Goal: Information Seeking & Learning: Learn about a topic

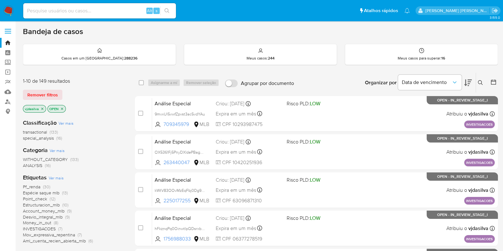
click at [45, 15] on div "Alt s" at bounding box center [99, 10] width 153 height 15
click at [41, 10] on input at bounding box center [99, 11] width 153 height 8
paste input "tsRuCAbugC7pLfNi7m4zso1R"
type input "tsRuCAbugC7pLfNi7m4zso1R"
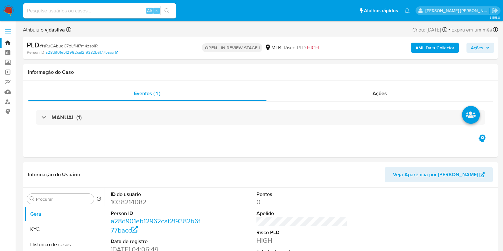
select select "10"
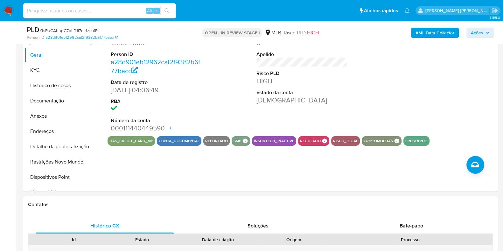
scroll to position [132, 0]
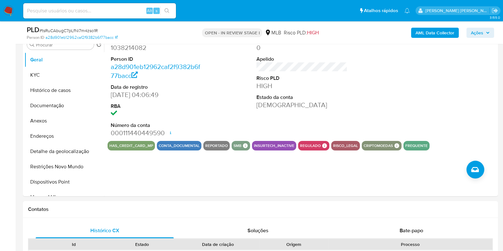
drag, startPoint x: 503, startPoint y: 65, endPoint x: 508, endPoint y: 107, distance: 42.6
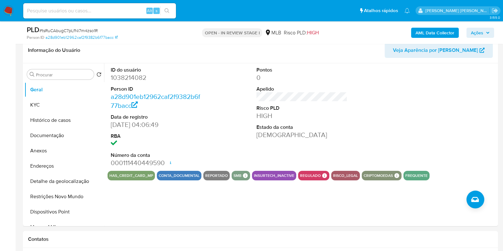
scroll to position [100, 0]
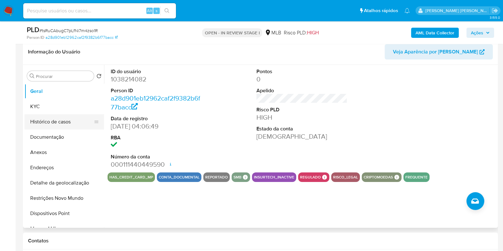
click at [64, 123] on button "Histórico de casos" at bounding box center [61, 121] width 74 height 15
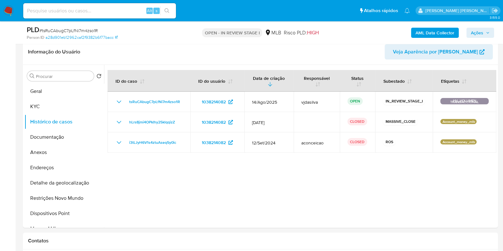
click at [92, 13] on input at bounding box center [99, 11] width 153 height 8
paste input "3rl4z2d0oWXz1BX3vtJwxMHY"
type input "3rl4z2d0oWXz1BX3vtJwxMHY"
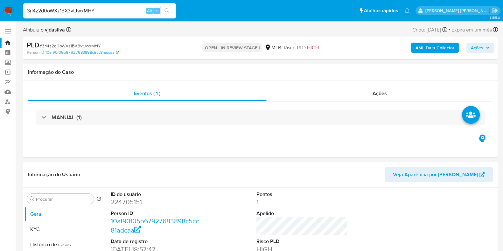
select select "10"
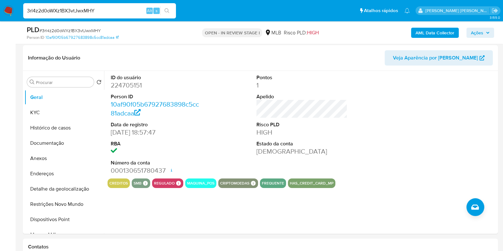
scroll to position [93, 0]
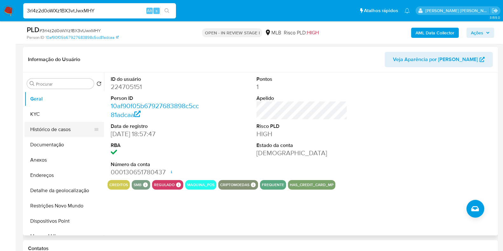
click at [46, 133] on button "Histórico de casos" at bounding box center [61, 129] width 74 height 15
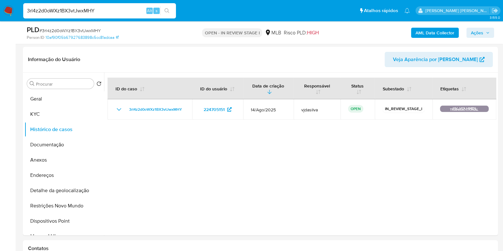
click at [104, 14] on input "3rl4z2d0oWXz1BX3vtJwxMHY" at bounding box center [99, 11] width 153 height 8
click at [98, 10] on input "3rl4z2d0oWXz1BX3vtJwxMHY" at bounding box center [99, 11] width 153 height 8
paste input "6J5ee55h4e7ab1ci5ZLVPN7b"
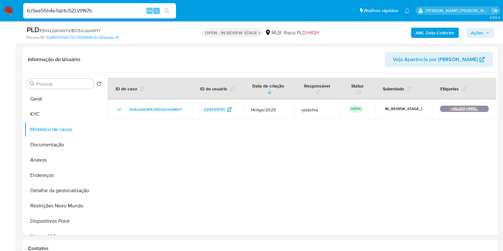
type input "6J5ee55h4e7ab1ci5ZLVPN7b"
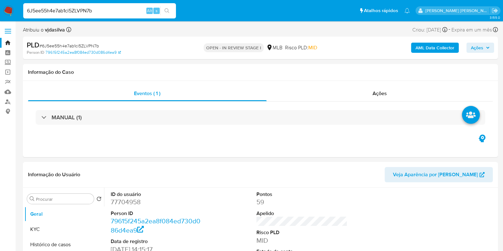
select select "10"
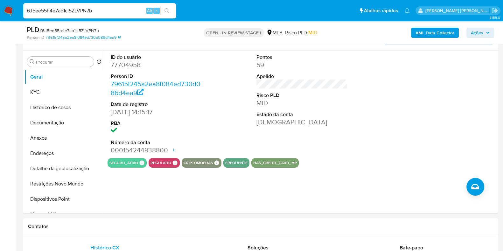
scroll to position [112, 0]
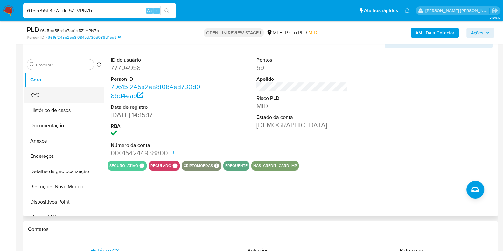
click at [43, 97] on button "KYC" at bounding box center [61, 94] width 74 height 15
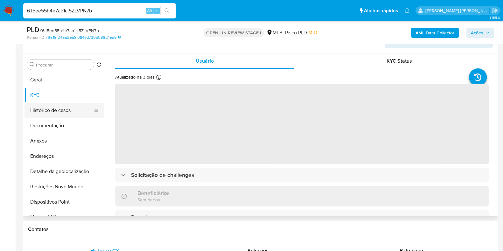
click at [48, 112] on button "Histórico de casos" at bounding box center [61, 110] width 74 height 15
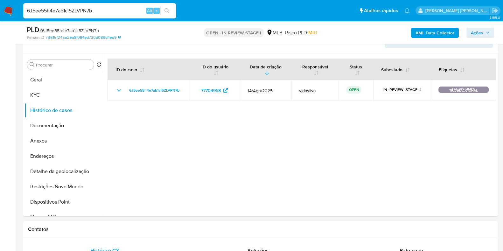
click at [95, 7] on input "6J5ee55h4e7ab1ci5ZLVPN7b" at bounding box center [99, 11] width 153 height 8
paste input "AmRzdO3x5b9BU9P1yF5UFtfv"
type input "AmRzdO3x5b9BU9P1yF5UFtfv"
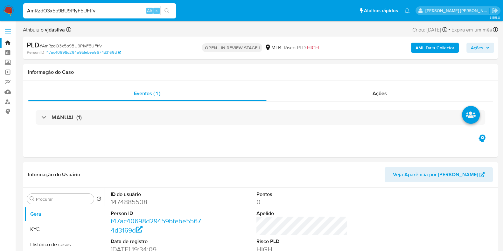
select select "10"
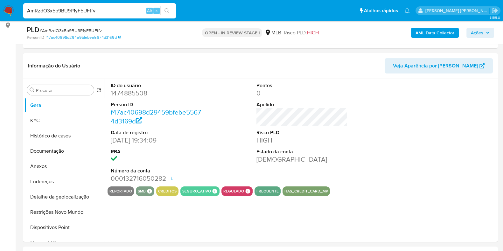
scroll to position [89, 0]
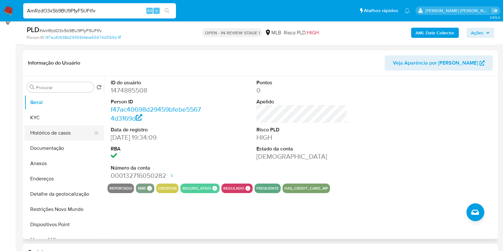
click at [55, 133] on button "Histórico de casos" at bounding box center [61, 132] width 74 height 15
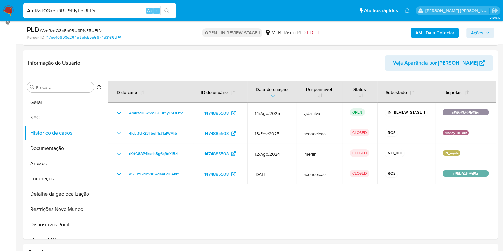
click at [98, 12] on input "AmRzdO3x5b9BU9P1yF5UFtfv" at bounding box center [99, 11] width 153 height 8
paste input "4A0TxrBV3xPJLi6zYU8c0vGI"
type input "4A0TxrBV3xPJLi6zYU8c0vGI"
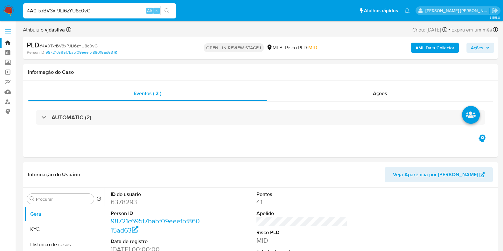
select select "10"
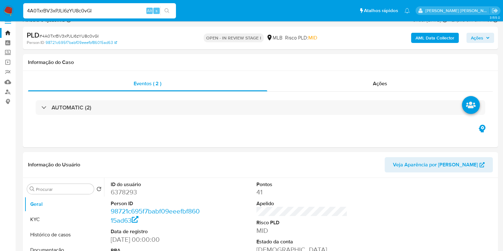
scroll to position [5, 0]
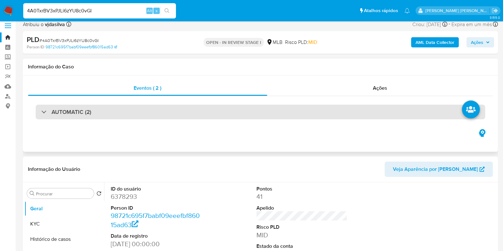
click at [339, 109] on div "AUTOMATIC (2)" at bounding box center [260, 112] width 449 height 15
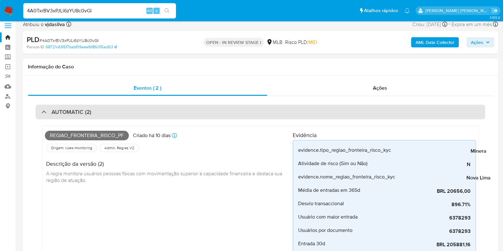
click at [339, 109] on div "AUTOMATIC (2)" at bounding box center [260, 112] width 449 height 15
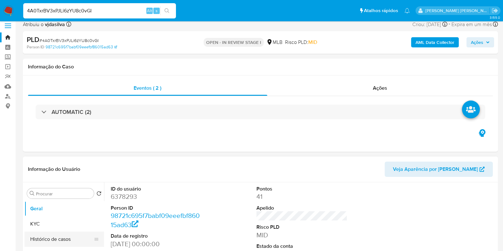
click at [78, 240] on button "Histórico de casos" at bounding box center [61, 239] width 74 height 15
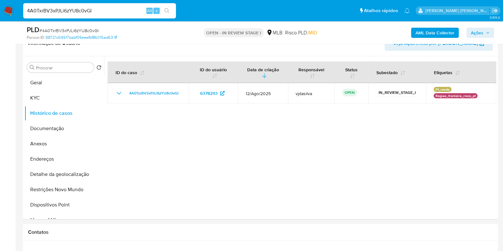
scroll to position [113, 0]
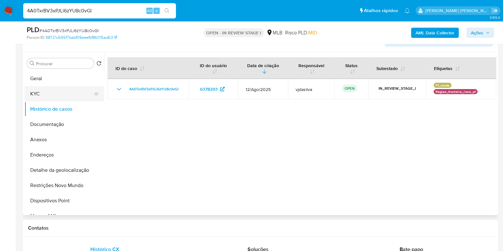
click at [51, 94] on button "KYC" at bounding box center [61, 93] width 74 height 15
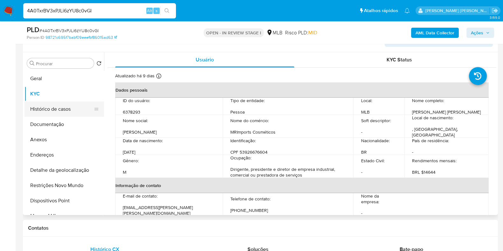
click at [63, 112] on button "Histórico de casos" at bounding box center [61, 108] width 74 height 15
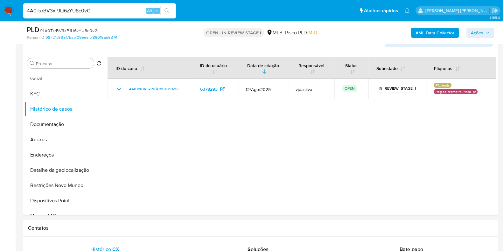
click at [99, 16] on div "4A0TxrBV3xPJLi6zYU8c0vGI Alt s" at bounding box center [99, 10] width 153 height 15
click at [91, 11] on input "4A0TxrBV3xPJLi6zYU8c0vGI" at bounding box center [99, 11] width 153 height 8
paste input "fNgy9OeWAE0tAOfgv3IvwP8J"
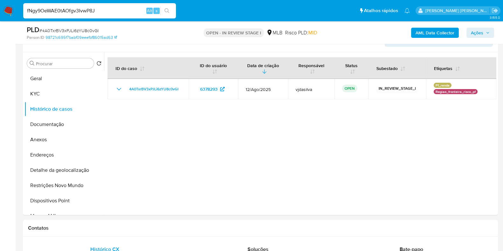
type input "fNgy9OeWAE0tAOfgv3IvwP8J"
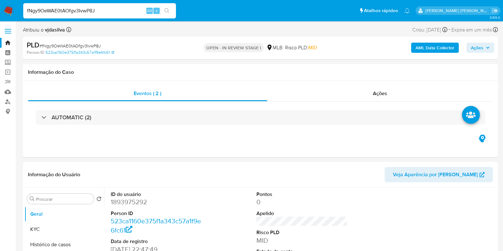
select select "10"
click at [91, 11] on input "fNgy9OeWAE0tAOfgv3IvwP8J" at bounding box center [99, 11] width 153 height 8
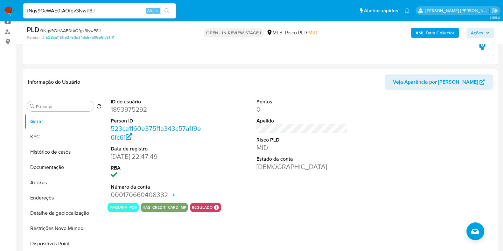
scroll to position [123, 0]
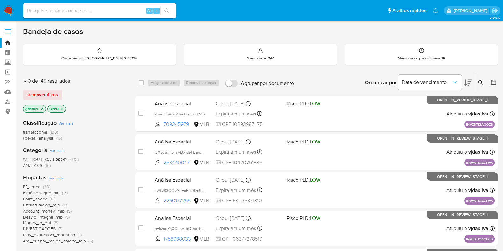
click at [72, 15] on div "Alt s" at bounding box center [99, 10] width 153 height 15
click at [65, 11] on input at bounding box center [99, 11] width 153 height 8
paste input "tsRuCAbugC7pLfNi7m4zso1R"
type input "tsRuCAbugC7pLfNi7m4zso1R"
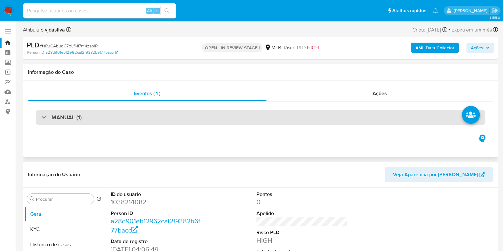
select select "10"
click at [124, 122] on div "MANUAL (1)" at bounding box center [260, 117] width 449 height 15
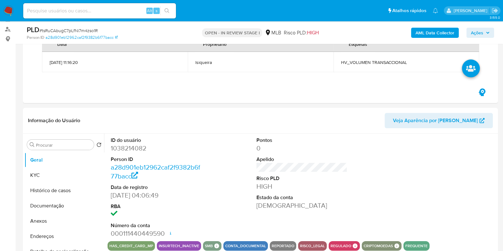
scroll to position [87, 0]
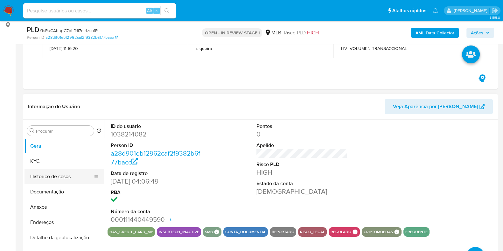
click at [59, 181] on button "Histórico de casos" at bounding box center [61, 176] width 74 height 15
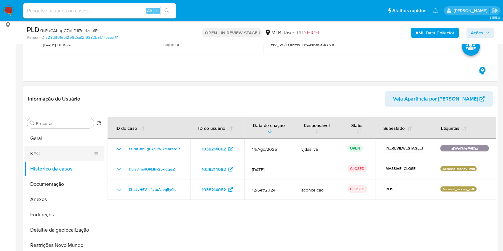
click at [62, 153] on button "KYC" at bounding box center [61, 153] width 74 height 15
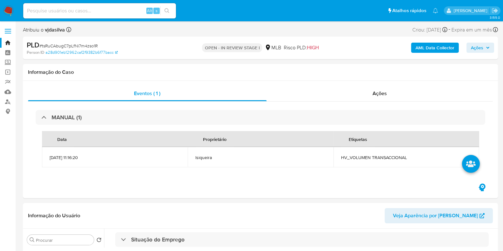
scroll to position [3, 0]
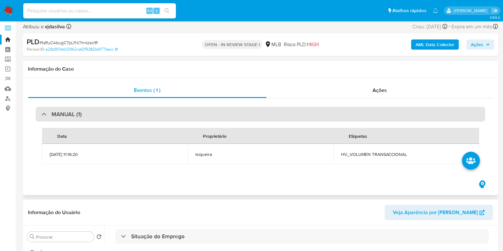
click at [199, 120] on div "MANUAL (1)" at bounding box center [260, 114] width 449 height 15
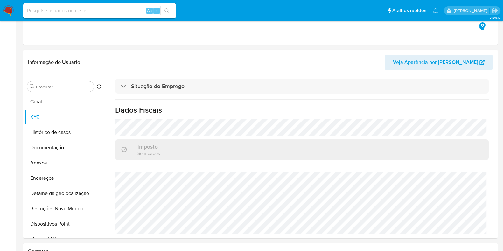
scroll to position [0, 0]
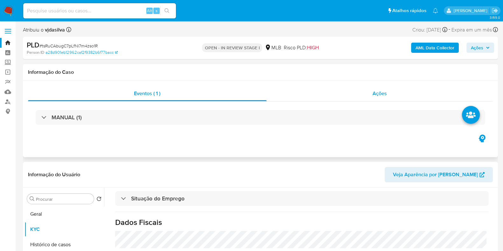
click at [379, 99] on div "Ações" at bounding box center [380, 93] width 226 height 15
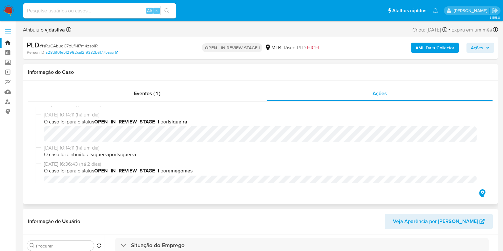
scroll to position [163, 0]
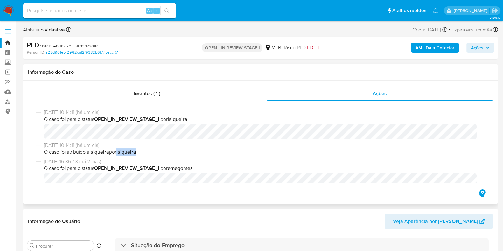
drag, startPoint x: 121, startPoint y: 152, endPoint x: 148, endPoint y: 155, distance: 27.5
click at [148, 155] on span "O caso foi atribuído a lsiqueira por lsiqueira" at bounding box center [263, 152] width 439 height 7
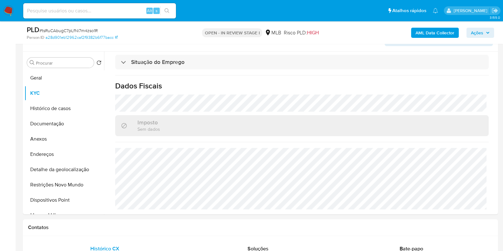
scroll to position [157, 0]
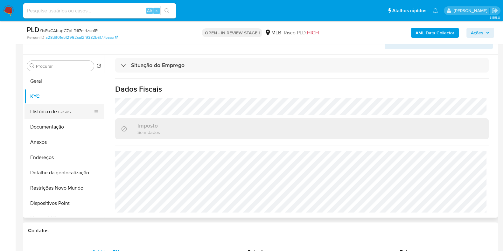
click at [60, 113] on button "Histórico de casos" at bounding box center [61, 111] width 74 height 15
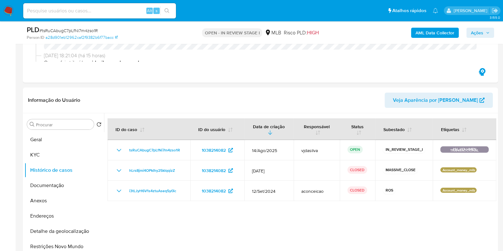
scroll to position [100, 0]
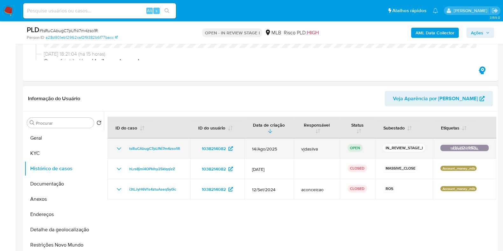
click at [176, 152] on td "tsRuCAbugC7pLfNi7m4zso1R" at bounding box center [149, 148] width 83 height 20
click at [170, 149] on span "tsRuCAbugC7pLfNi7m4zso1R" at bounding box center [154, 149] width 51 height 8
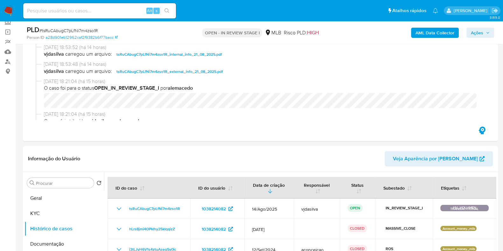
scroll to position [0, 0]
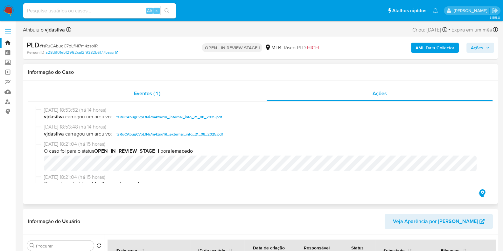
click at [166, 95] on div "Eventos ( 1 )" at bounding box center [147, 93] width 239 height 15
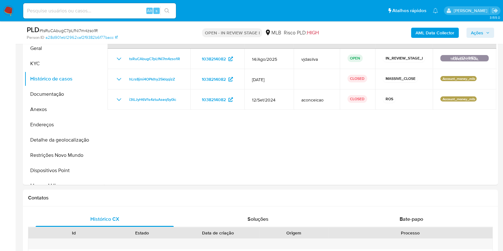
scroll to position [142, 0]
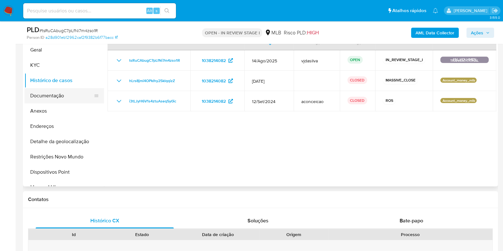
click at [59, 100] on button "Documentação" at bounding box center [61, 95] width 74 height 15
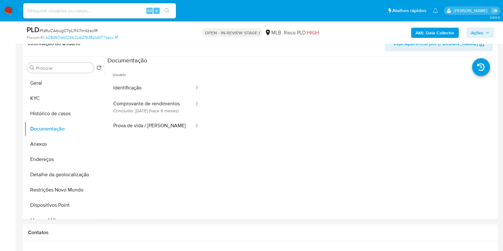
scroll to position [127, 0]
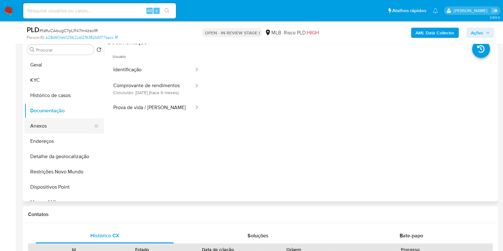
click at [57, 125] on button "Anexos" at bounding box center [61, 125] width 74 height 15
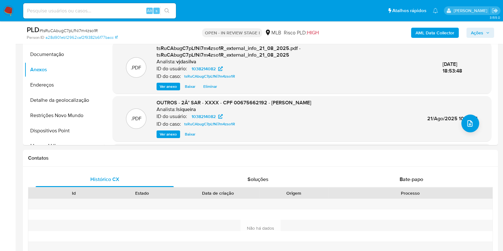
scroll to position [184, 0]
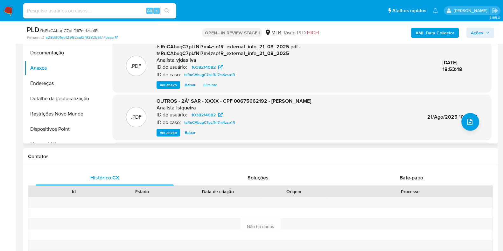
click at [165, 131] on span "Ver anexo" at bounding box center [168, 132] width 17 height 6
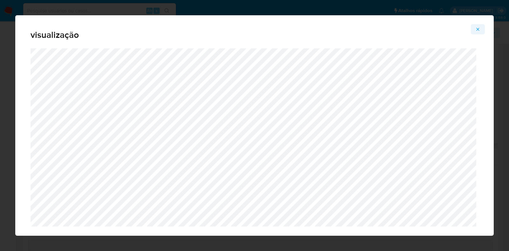
click at [478, 28] on icon "Attachment preview" at bounding box center [477, 29] width 5 height 5
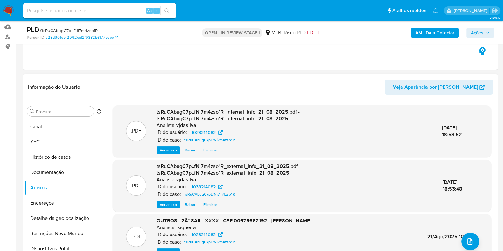
scroll to position [0, 0]
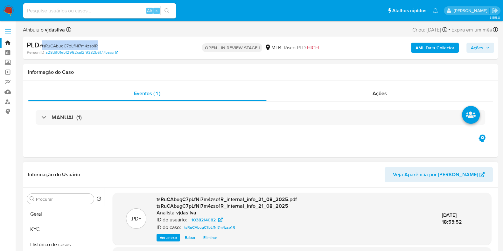
drag, startPoint x: 98, startPoint y: 45, endPoint x: 42, endPoint y: 46, distance: 56.0
click at [42, 46] on div "PLD # tsRuCAbugC7pLfNi7m4zso1R" at bounding box center [103, 45] width 153 height 10
copy span "tsRuCAbugC7pLfNi7m4zso1R"
click at [96, 12] on input at bounding box center [99, 11] width 153 height 8
paste input "tsRuCAbugC7pLfNi7m4zso1R"
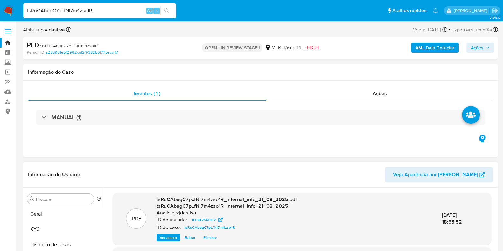
type input "tsRuCAbugC7pLfNi7m4zso1R"
click at [6, 42] on link "Bandeja" at bounding box center [38, 43] width 76 height 10
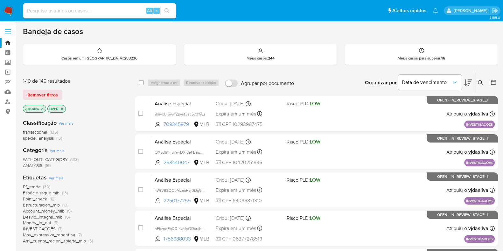
click at [480, 82] on icon at bounding box center [480, 82] width 5 height 5
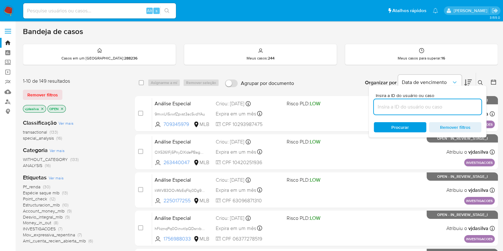
click at [419, 106] on input at bounding box center [428, 107] width 108 height 8
type input "tsRuCAbugC7pLfNi7m4zso1R"
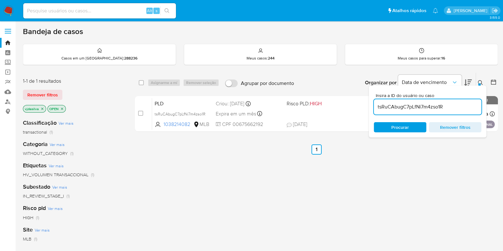
click at [424, 177] on div "select-all-cases-checkbox Asignarme a mí Remover seleção Agrupar por documento …" at bounding box center [316, 217] width 363 height 288
click at [362, 69] on div "Bandeja de casos Casos em um prato : 288236 Meus casos : 244 Meus casos para su…" at bounding box center [260, 194] width 475 height 334
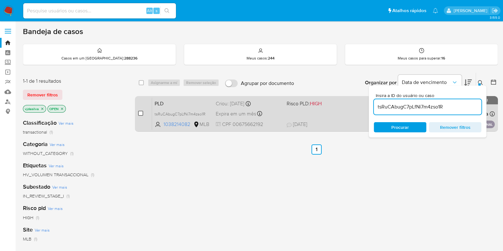
click at [139, 111] on input "checkbox" at bounding box center [140, 113] width 5 height 5
checkbox input "true"
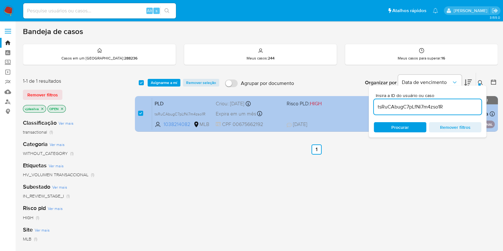
click at [206, 106] on span "PLD" at bounding box center [183, 103] width 56 height 8
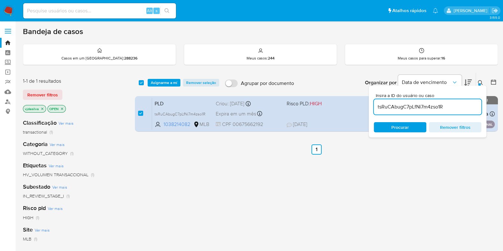
click at [107, 8] on input at bounding box center [99, 11] width 153 height 8
click at [9, 90] on link "Mulan" at bounding box center [38, 92] width 76 height 10
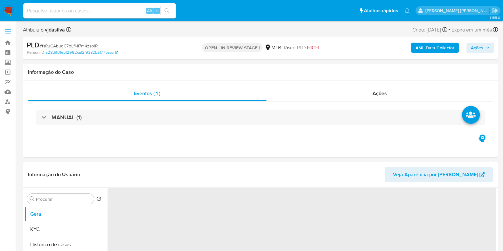
click at [475, 46] on span "Ações" at bounding box center [477, 48] width 12 height 10
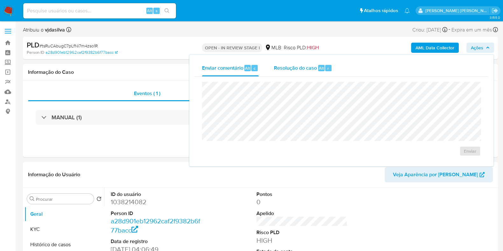
click at [307, 67] on span "Resolução do caso" at bounding box center [295, 67] width 43 height 7
select select "10"
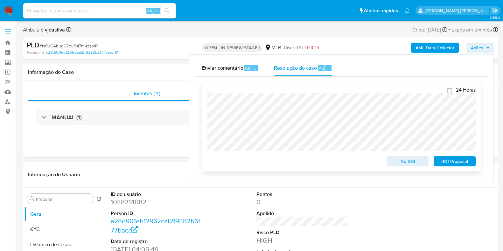
click at [461, 162] on span "ROI Proposal" at bounding box center [454, 161] width 33 height 9
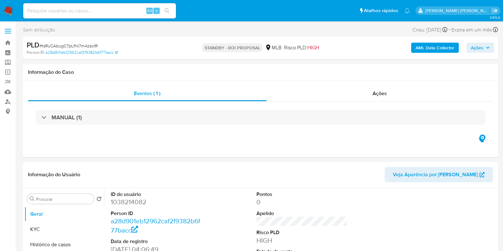
select select "10"
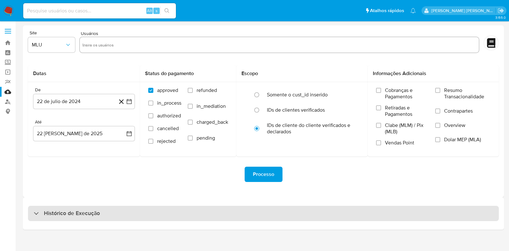
click at [64, 215] on h3 "Histórico de Execução" at bounding box center [72, 214] width 56 height 8
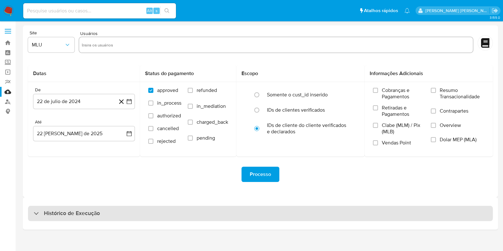
select select "10"
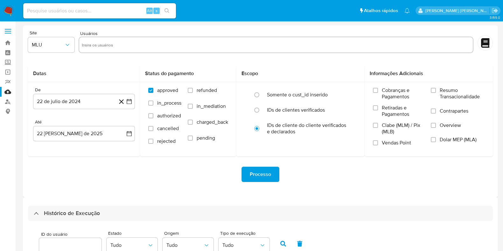
scroll to position [145, 0]
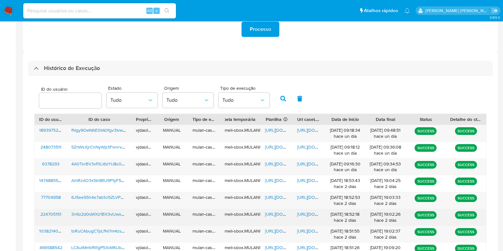
click at [305, 215] on span "https://docs.google.com/document/d/1IVPmWJ946UoMN_HjqakpoigV5BElXbTn_aTmSs1WK18…" at bounding box center [319, 214] width 44 height 6
click at [271, 212] on span "https://docs.google.com/spreadsheets/d/17gYrybEppW3YlnhTZwHfm615yCJOwN787zebaws…" at bounding box center [287, 214] width 44 height 6
click at [105, 216] on span "3rl4z2d0oWXz1BX3vtJwxMHY" at bounding box center [100, 214] width 59 height 6
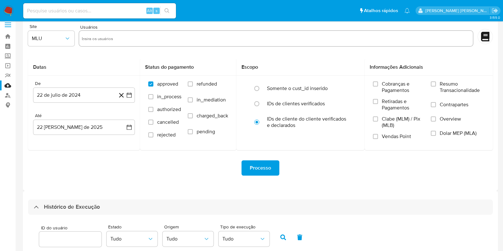
scroll to position [0, 0]
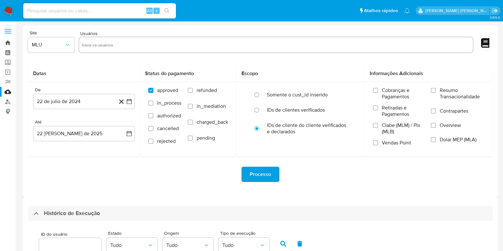
click at [9, 42] on link "Bandeja" at bounding box center [38, 43] width 76 height 10
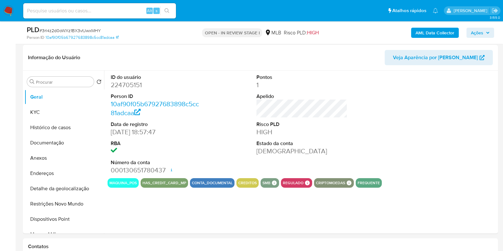
select select "10"
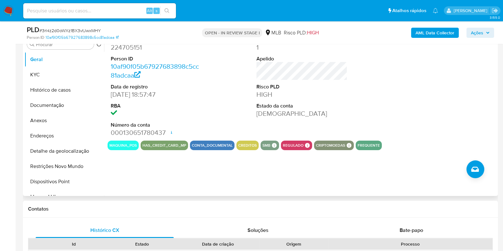
scroll to position [130, 0]
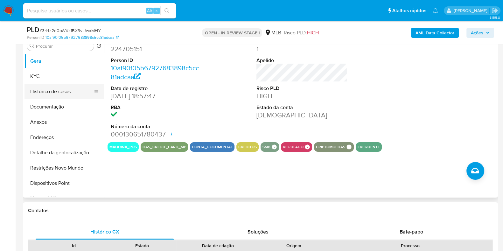
click at [59, 94] on button "Histórico de casos" at bounding box center [61, 91] width 74 height 15
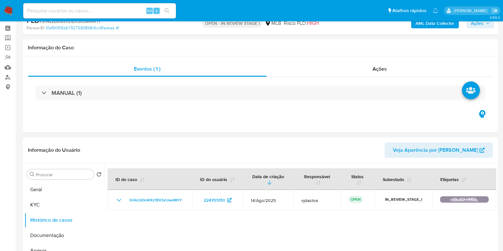
scroll to position [0, 0]
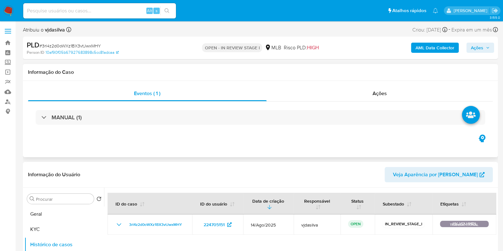
click at [351, 136] on div "Eventos ( 1 ) Ações MANUAL (1)" at bounding box center [260, 119] width 475 height 76
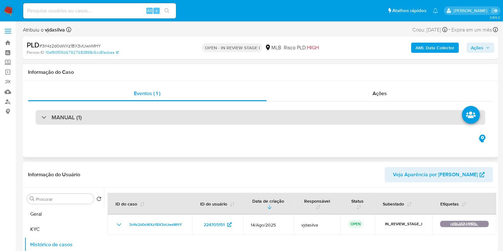
click at [340, 120] on div "MANUAL (1)" at bounding box center [260, 117] width 449 height 15
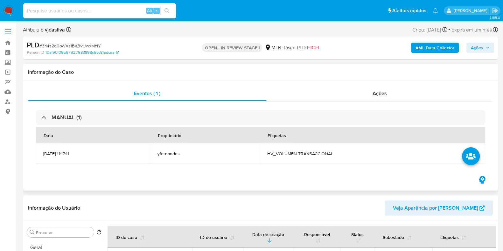
click at [191, 155] on span "yfernandes" at bounding box center [204, 154] width 94 height 6
click at [373, 102] on div "MANUAL (1) Data Proprietário Etiquetas 14/08/2025 11:17:11 yfernandes HV_VOLUME…" at bounding box center [260, 137] width 465 height 73
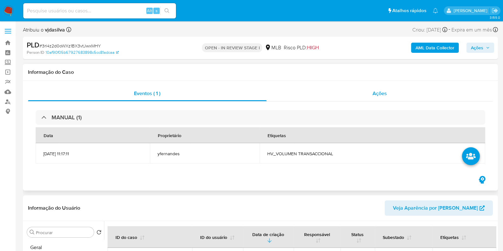
click at [373, 101] on div "Ações" at bounding box center [380, 93] width 226 height 15
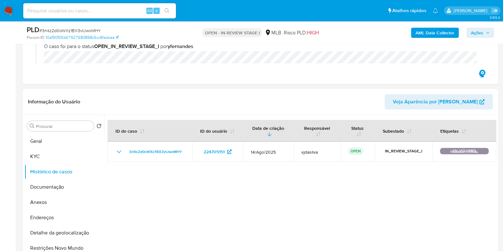
scroll to position [99, 0]
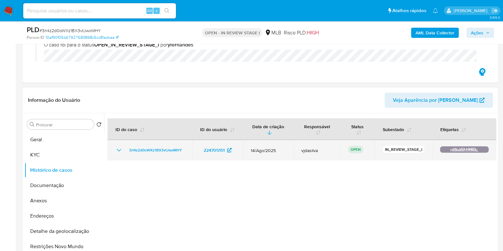
click at [118, 146] on icon "Mostrar/Ocultar" at bounding box center [119, 150] width 8 height 8
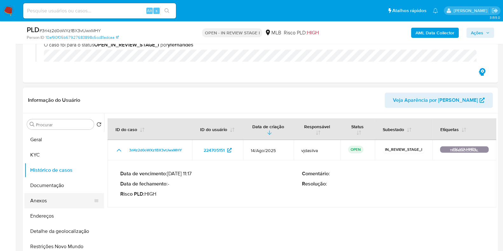
click at [60, 202] on button "Anexos" at bounding box center [61, 200] width 74 height 15
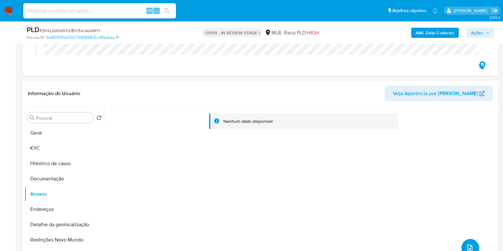
scroll to position [114, 0]
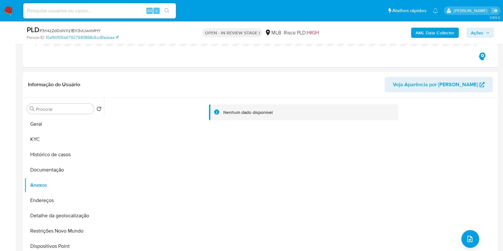
click at [440, 34] on b "AML Data Collector" at bounding box center [434, 33] width 39 height 10
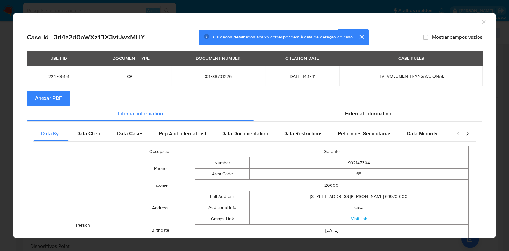
click at [51, 101] on span "Anexar PDF" at bounding box center [48, 98] width 27 height 14
click at [481, 21] on icon "Fechar a janela" at bounding box center [484, 22] width 6 height 6
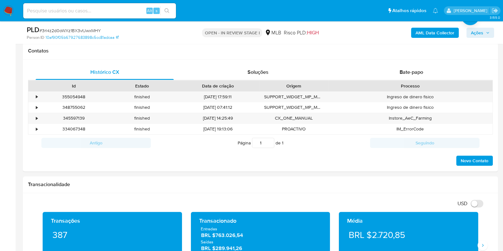
scroll to position [289, 0]
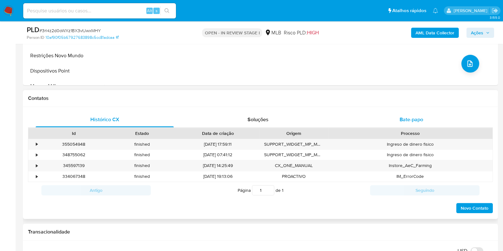
click at [414, 117] on span "Bate-papo" at bounding box center [412, 119] width 24 height 7
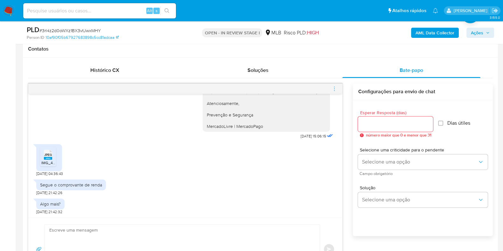
scroll to position [329, 0]
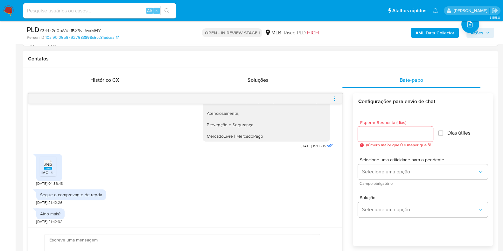
click at [43, 163] on div "JPEG JPEG" at bounding box center [47, 164] width 13 height 12
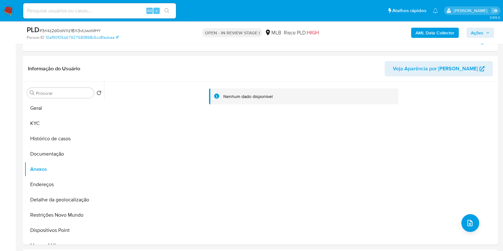
scroll to position [121, 0]
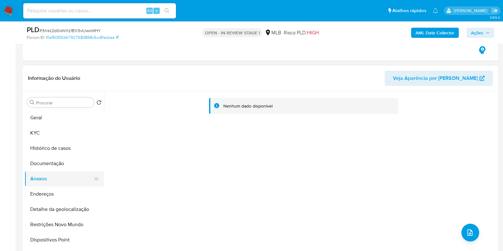
click at [70, 176] on button "Anexos" at bounding box center [61, 178] width 74 height 15
click at [73, 146] on button "Histórico de casos" at bounding box center [61, 148] width 74 height 15
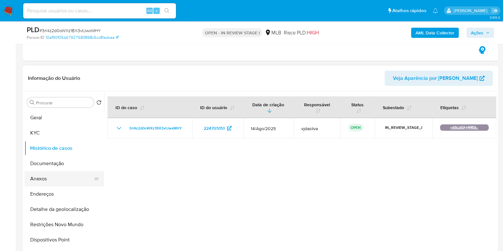
click at [65, 178] on button "Anexos" at bounding box center [61, 178] width 74 height 15
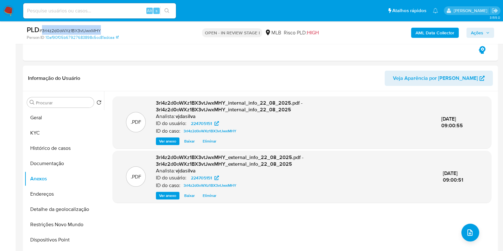
drag, startPoint x: 102, startPoint y: 30, endPoint x: 41, endPoint y: 31, distance: 60.8
click at [41, 31] on div "PLD # 3rl4z2d0oWXz1BX3vtJwxMHY" at bounding box center [103, 30] width 153 height 10
copy span "3rl4z2d0oWXz1BX3vtJwxMHY"
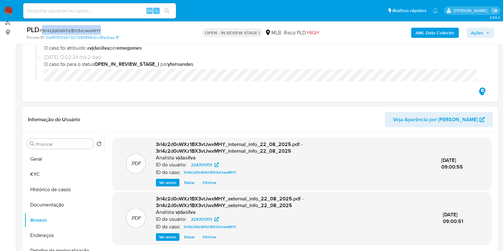
scroll to position [68, 0]
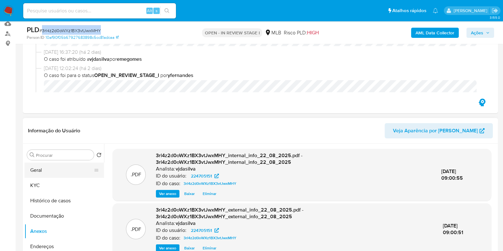
click at [64, 175] on button "Geral" at bounding box center [61, 170] width 74 height 15
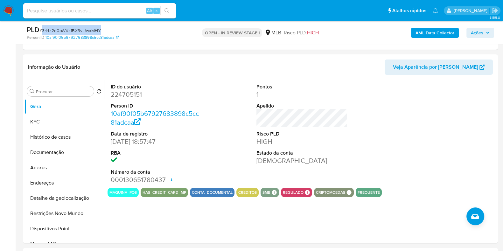
scroll to position [130, 0]
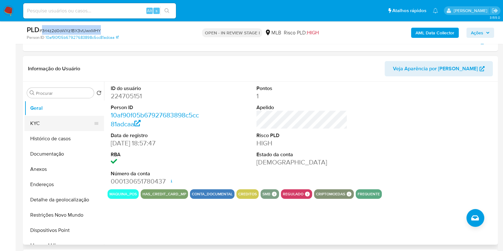
click at [62, 121] on button "KYC" at bounding box center [61, 123] width 74 height 15
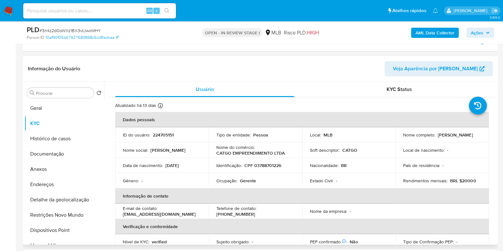
click at [230, 180] on p "Ocupação :" at bounding box center [226, 181] width 21 height 6
copy div "Ocupação : Gerente"
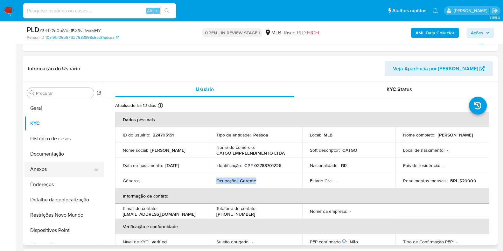
click at [54, 166] on button "Anexos" at bounding box center [61, 169] width 74 height 15
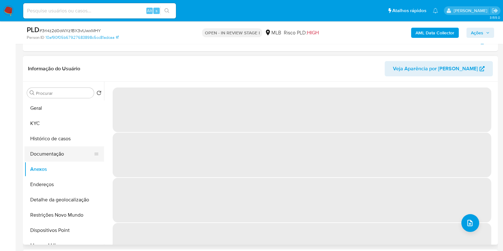
click at [60, 157] on button "Documentação" at bounding box center [61, 153] width 74 height 15
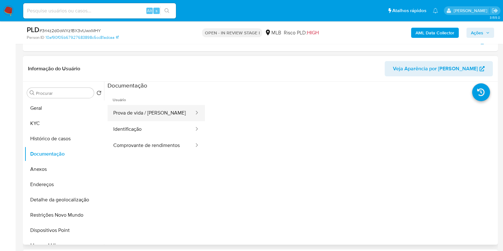
click at [151, 117] on button "Prova de vida / [PERSON_NAME]" at bounding box center [151, 113] width 87 height 16
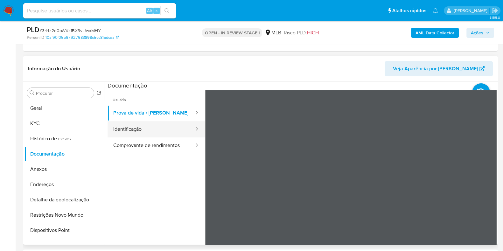
click at [149, 129] on button "Identificação" at bounding box center [151, 129] width 87 height 16
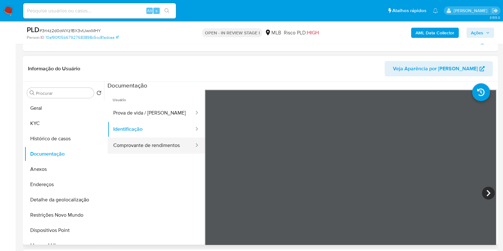
click at [134, 145] on button "Comprovante de rendimentos" at bounding box center [151, 145] width 87 height 16
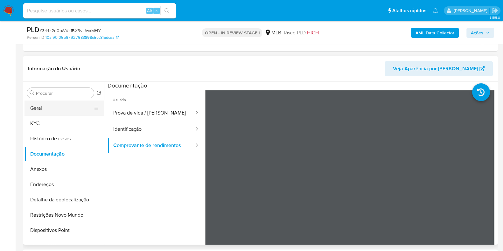
click at [60, 104] on button "Geral" at bounding box center [61, 108] width 74 height 15
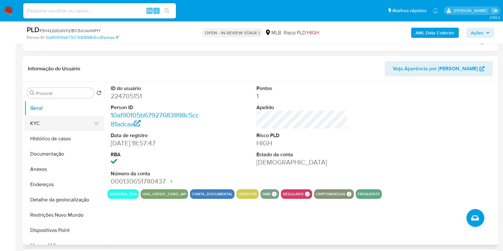
click at [52, 128] on button "KYC" at bounding box center [61, 123] width 74 height 15
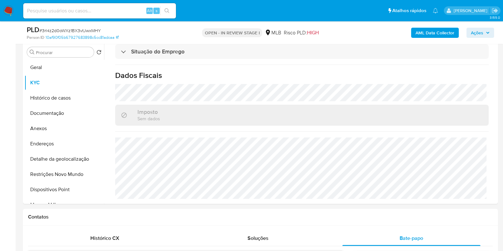
scroll to position [174, 0]
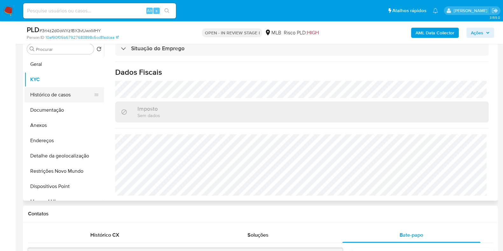
click at [72, 97] on button "Histórico de casos" at bounding box center [61, 94] width 74 height 15
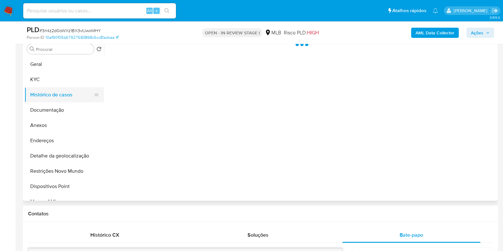
scroll to position [0, 0]
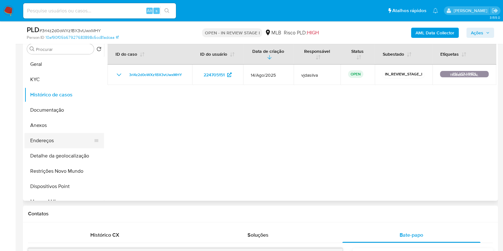
click at [63, 140] on button "Endereços" at bounding box center [61, 140] width 74 height 15
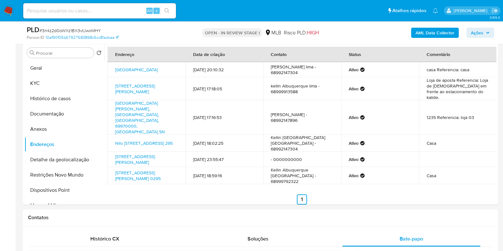
scroll to position [165, 0]
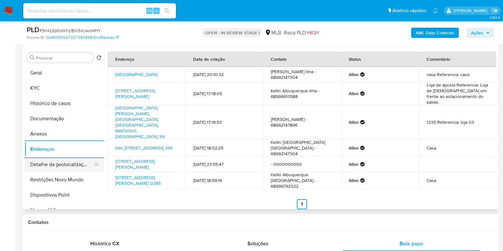
click at [56, 165] on button "Detalhe da geolocalização" at bounding box center [61, 164] width 74 height 15
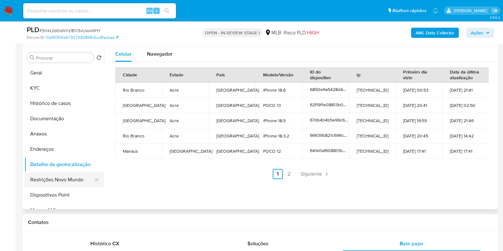
click at [59, 177] on button "Restrições Novo Mundo" at bounding box center [61, 179] width 74 height 15
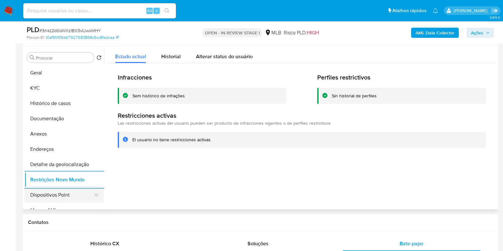
click at [78, 194] on button "Dispositivos Point" at bounding box center [61, 194] width 74 height 15
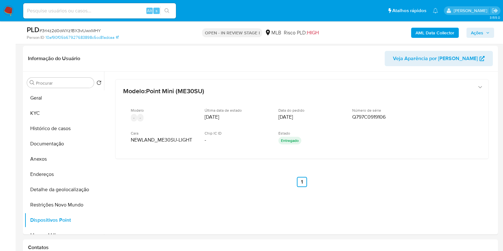
scroll to position [132, 0]
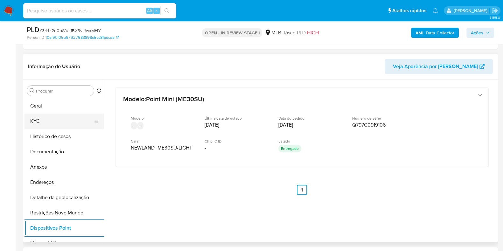
click at [57, 123] on button "KYC" at bounding box center [61, 121] width 74 height 15
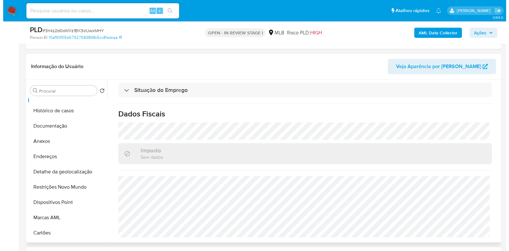
scroll to position [0, 0]
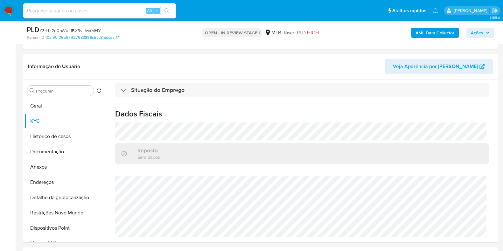
click at [415, 29] on button "AML Data Collector" at bounding box center [435, 33] width 48 height 10
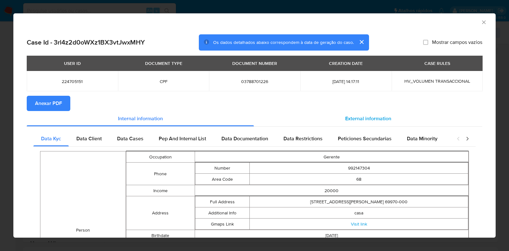
click at [377, 118] on span "External information" at bounding box center [368, 118] width 46 height 7
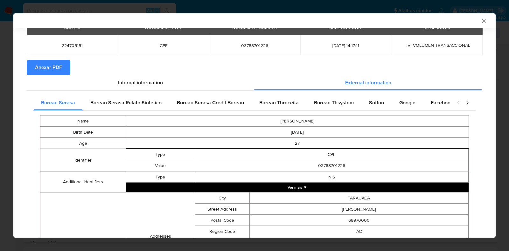
scroll to position [36, 0]
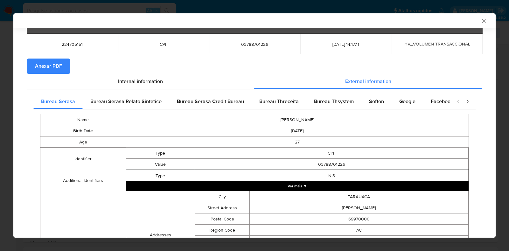
click at [307, 183] on button "Ver mais ▼" at bounding box center [297, 186] width 343 height 10
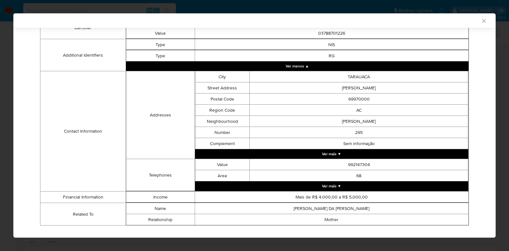
scroll to position [179, 0]
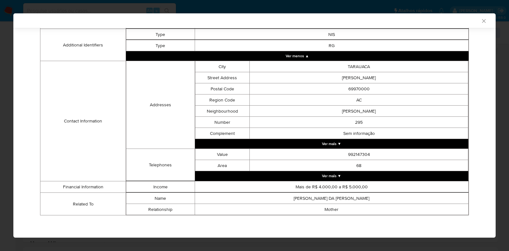
click at [388, 173] on button "Ver mais ▼" at bounding box center [332, 176] width 274 height 10
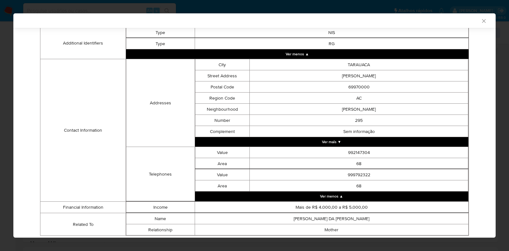
click at [382, 145] on button "Ver mais ▼" at bounding box center [332, 142] width 274 height 10
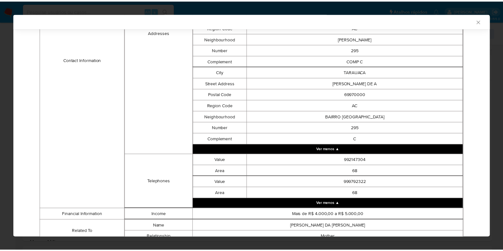
scroll to position [358, 0]
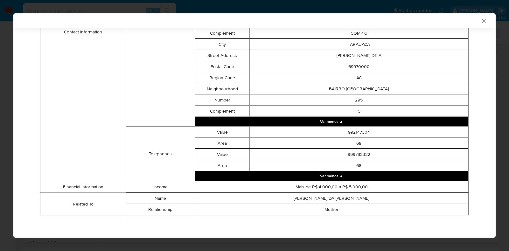
click at [481, 23] on icon "Fechar a janela" at bounding box center [484, 21] width 6 height 6
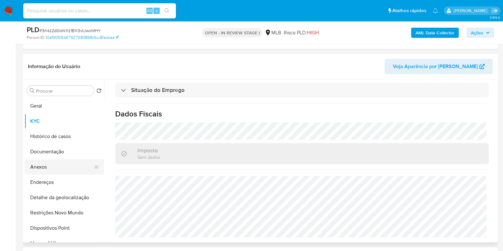
click at [68, 165] on button "Anexos" at bounding box center [61, 166] width 74 height 15
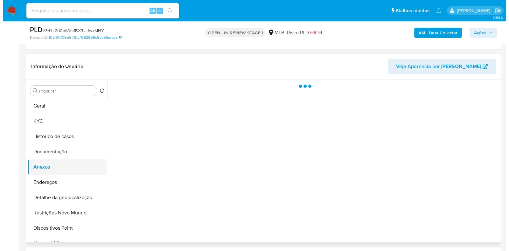
scroll to position [0, 0]
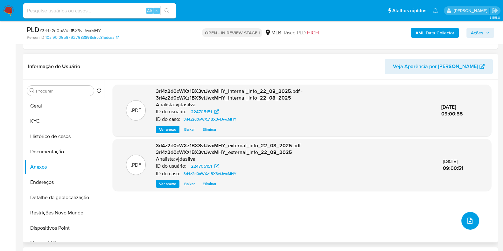
click at [468, 217] on icon "upload-file" at bounding box center [470, 221] width 8 height 8
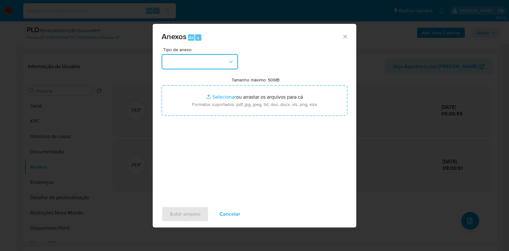
click at [232, 59] on icon "button" at bounding box center [231, 62] width 6 height 6
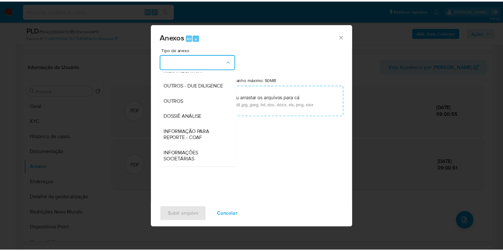
scroll to position [98, 0]
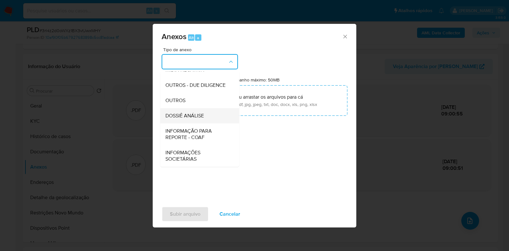
click at [194, 115] on span "DOSSIÊ ANÁLISE" at bounding box center [184, 116] width 38 height 6
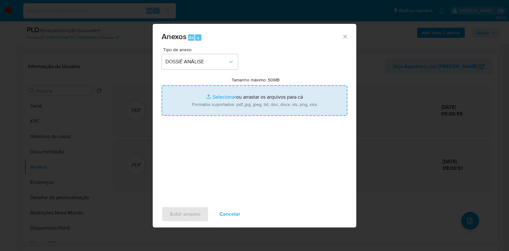
type input "C:\fakepath\SAR - XXXX - CPF 03788701226 - KELLIN ALBUQUERQUE LIMA.pdf"
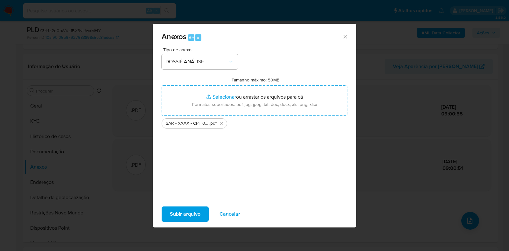
click at [191, 212] on span "Subir arquivo" at bounding box center [185, 214] width 31 height 14
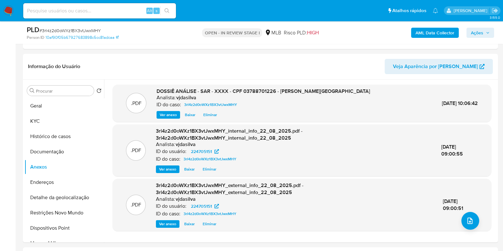
click at [483, 34] on span "Ações" at bounding box center [477, 33] width 12 height 10
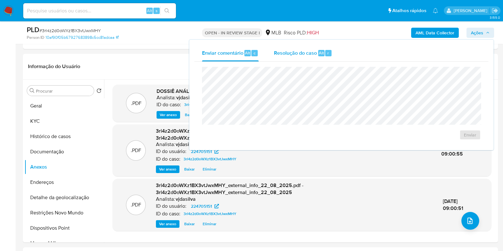
click at [304, 53] on span "Resolução do caso" at bounding box center [295, 52] width 43 height 7
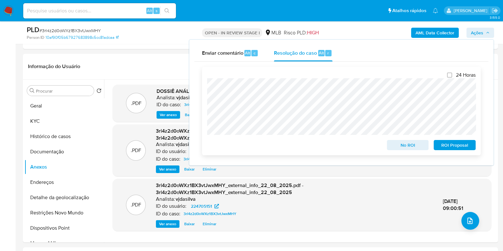
click at [446, 144] on span "ROI Proposal" at bounding box center [454, 145] width 33 height 9
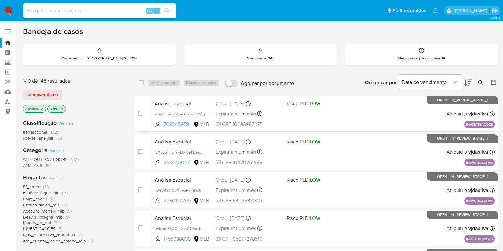
click at [480, 83] on icon at bounding box center [480, 82] width 5 height 5
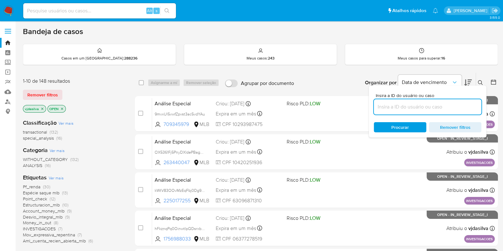
click at [411, 108] on input at bounding box center [428, 107] width 108 height 8
type input "3rl4z2d0oWXz1BX3vtJwxMHY"
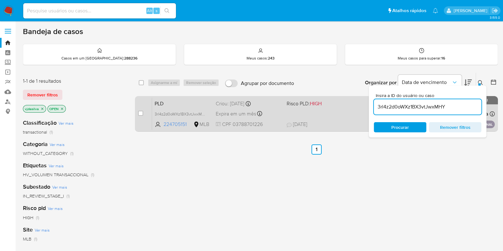
click at [280, 107] on div "PLD 3rl4z2d0oWXz1BX3vtJwxMHY 224705151 MLB Risco PLD: HIGH Criou: [DATE] Criou:…" at bounding box center [323, 114] width 343 height 32
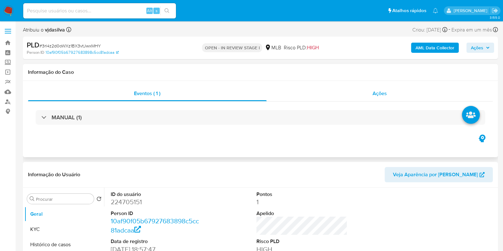
select select "10"
click at [384, 94] on span "Ações" at bounding box center [379, 93] width 14 height 7
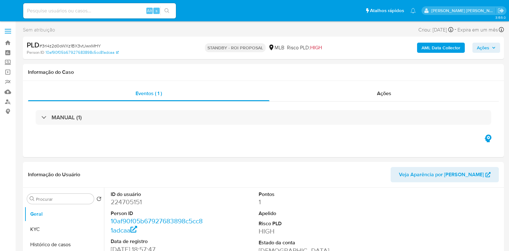
select select "10"
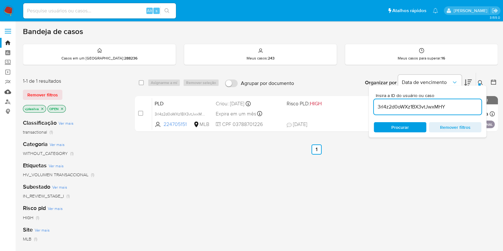
click at [9, 94] on link "Mulan" at bounding box center [38, 92] width 76 height 10
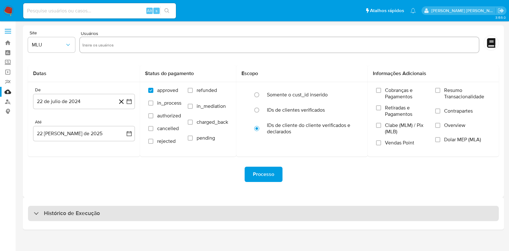
click at [69, 211] on h3 "Histórico de Execução" at bounding box center [72, 214] width 56 height 8
select select "10"
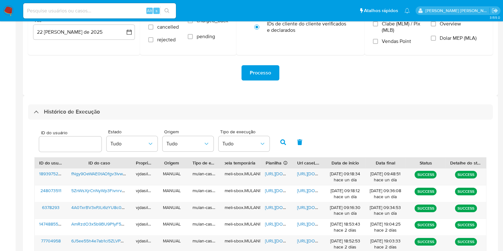
scroll to position [108, 0]
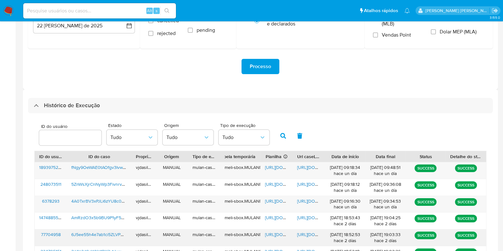
click at [310, 233] on span "[URL][DOMAIN_NAME]" at bounding box center [319, 234] width 44 height 6
click at [278, 231] on span "[URL][DOMAIN_NAME]" at bounding box center [287, 234] width 44 height 6
click at [104, 236] on span "6J5ee55h4e7ab1ci5ZLVPN7b" at bounding box center [99, 234] width 57 height 6
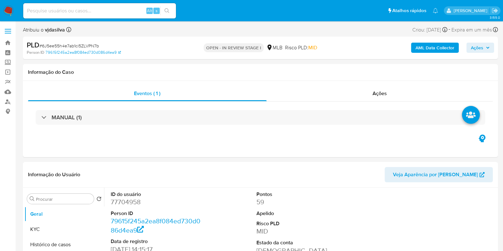
select select "10"
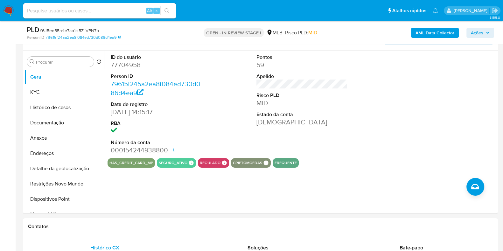
scroll to position [116, 0]
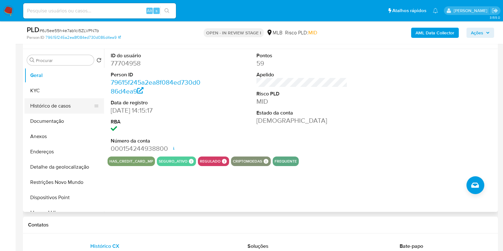
click at [65, 110] on button "Histórico de casos" at bounding box center [61, 105] width 74 height 15
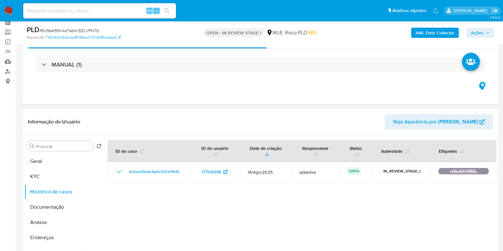
scroll to position [0, 0]
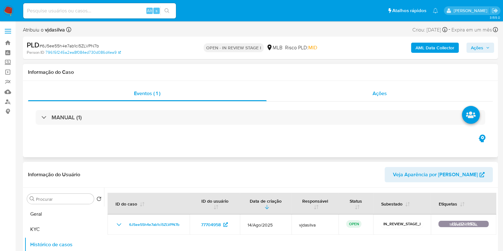
click at [379, 94] on span "Ações" at bounding box center [379, 93] width 14 height 7
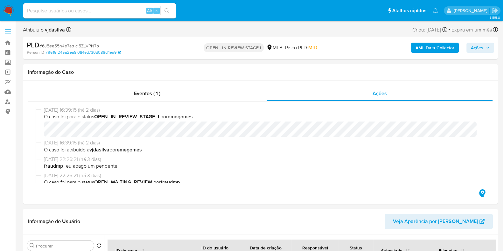
click at [436, 43] on b "AML Data Collector" at bounding box center [434, 48] width 39 height 10
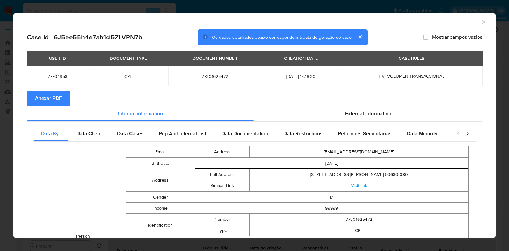
click at [59, 94] on span "Anexar PDF" at bounding box center [48, 98] width 27 height 14
click at [481, 24] on icon "Fechar a janela" at bounding box center [484, 22] width 6 height 6
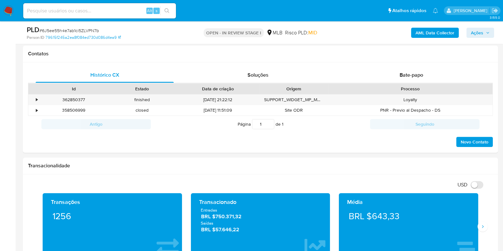
scroll to position [321, 0]
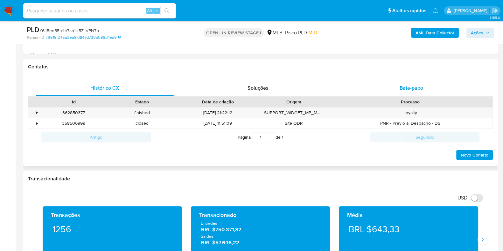
click at [408, 91] on span "Bate-papo" at bounding box center [412, 87] width 24 height 7
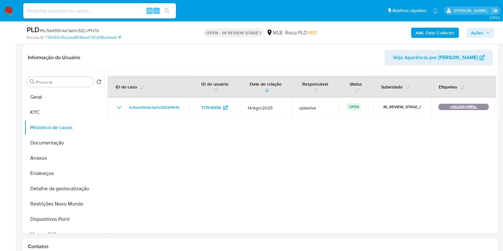
scroll to position [130, 0]
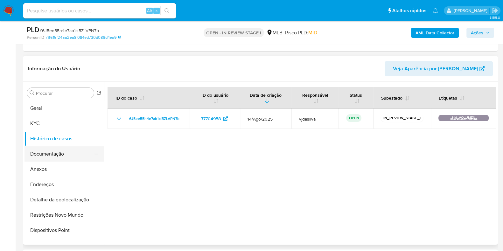
click at [53, 154] on button "Documentação" at bounding box center [61, 153] width 74 height 15
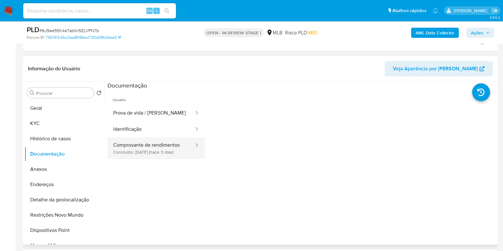
click at [139, 150] on button "Comprovante de rendimentos Concluído: 19/08/2025 (hace 3 días)" at bounding box center [151, 148] width 87 height 22
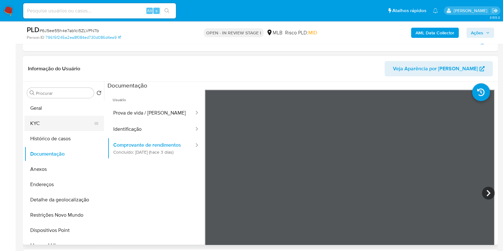
click at [49, 125] on button "KYC" at bounding box center [61, 123] width 74 height 15
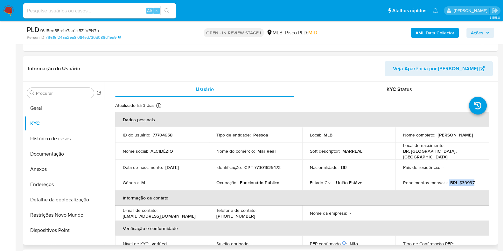
drag, startPoint x: 476, startPoint y: 179, endPoint x: 447, endPoint y: 181, distance: 29.3
click at [447, 181] on div "Rendimentos mensais : BRL $39937" at bounding box center [442, 183] width 78 height 6
copy div "BRL $39937"
click at [247, 180] on p "Funcionário Público" at bounding box center [259, 183] width 39 height 6
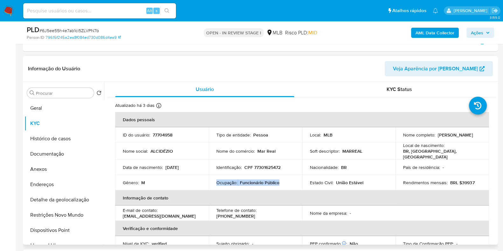
click at [247, 180] on p "Funcionário Público" at bounding box center [259, 183] width 39 height 6
copy div "Ocupação : Funcionário Público"
click at [70, 151] on button "Documentação" at bounding box center [61, 153] width 74 height 15
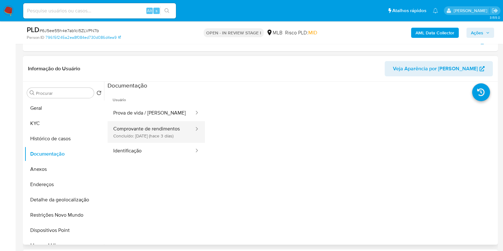
click at [175, 132] on button "Comprovante de rendimentos Concluído: 19/08/2025 (hace 3 días)" at bounding box center [151, 132] width 87 height 22
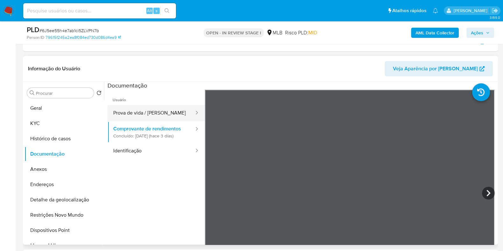
click at [158, 111] on button "Prova de vida / Selfie" at bounding box center [151, 113] width 87 height 16
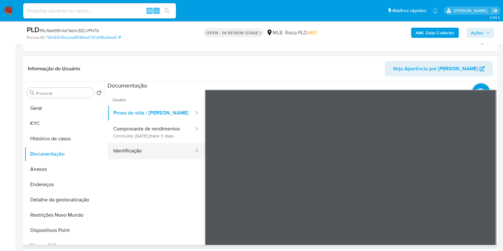
click at [146, 157] on button "Identificação" at bounding box center [151, 151] width 87 height 16
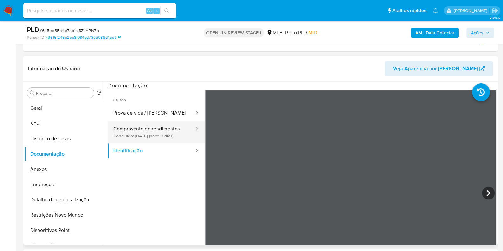
click at [160, 134] on button "Comprovante de rendimentos Concluído: 19/08/2025 (hace 3 días)" at bounding box center [151, 132] width 87 height 22
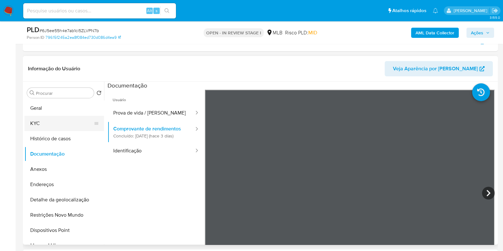
click at [46, 123] on button "KYC" at bounding box center [61, 123] width 74 height 15
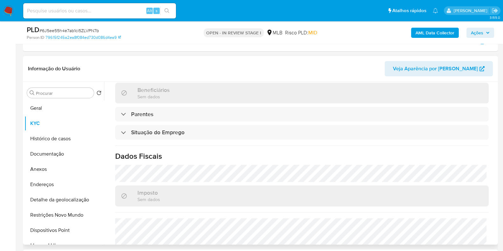
scroll to position [276, 0]
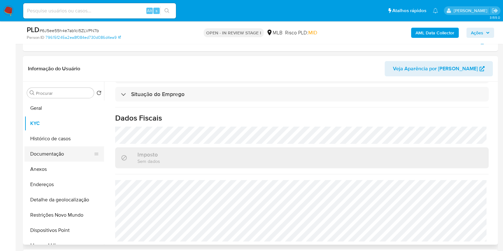
click at [62, 155] on button "Documentação" at bounding box center [61, 153] width 74 height 15
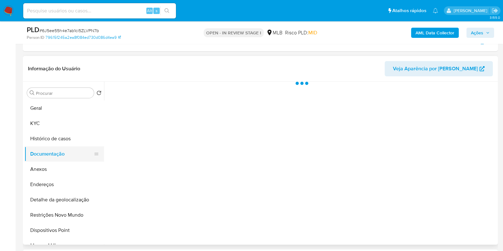
scroll to position [0, 0]
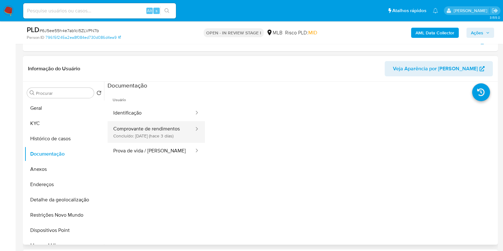
click at [165, 130] on button "Comprovante de rendimentos Concluído: 19/08/2025 (hace 3 días)" at bounding box center [151, 132] width 87 height 22
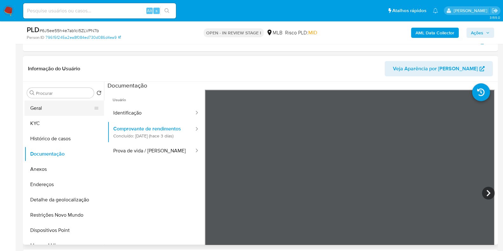
click at [70, 103] on button "Geral" at bounding box center [61, 108] width 74 height 15
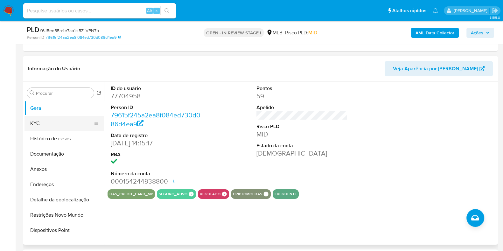
click at [68, 122] on button "KYC" at bounding box center [61, 123] width 74 height 15
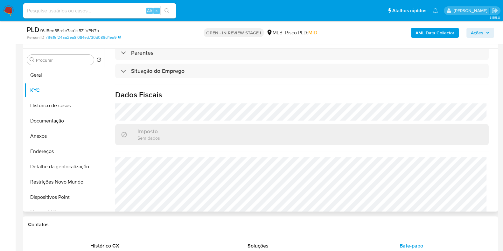
scroll to position [270, 0]
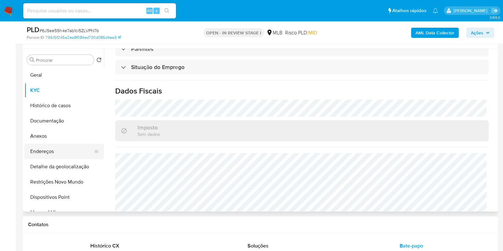
click at [48, 148] on button "Endereços" at bounding box center [61, 151] width 74 height 15
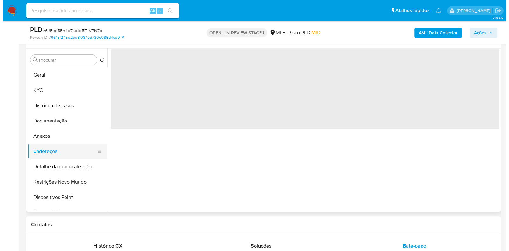
scroll to position [0, 0]
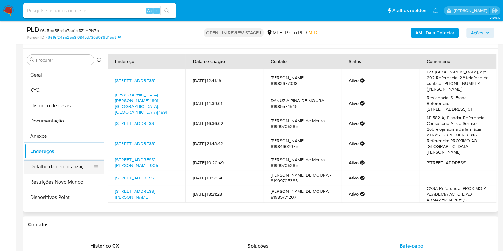
click at [73, 168] on button "Detalhe da geolocalização" at bounding box center [61, 166] width 74 height 15
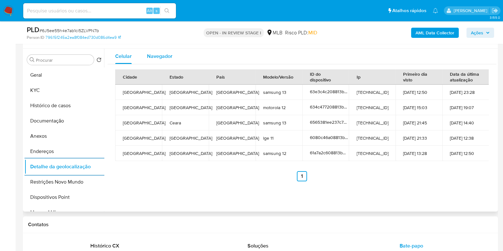
click at [170, 58] on span "Navegador" at bounding box center [159, 55] width 25 height 7
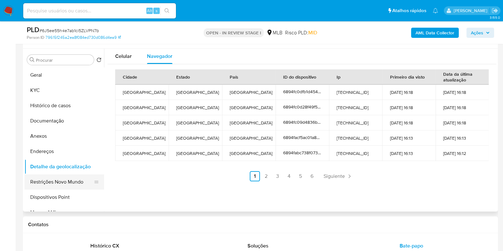
click at [70, 179] on button "Restrições Novo Mundo" at bounding box center [61, 181] width 74 height 15
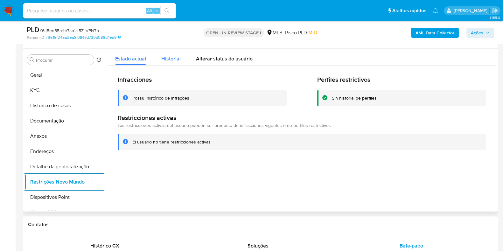
click at [170, 59] on span "Historial" at bounding box center [170, 58] width 19 height 7
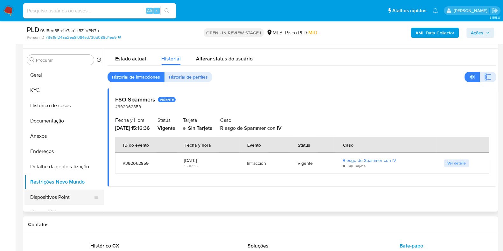
click at [63, 201] on button "Dispositivos Point" at bounding box center [61, 197] width 74 height 15
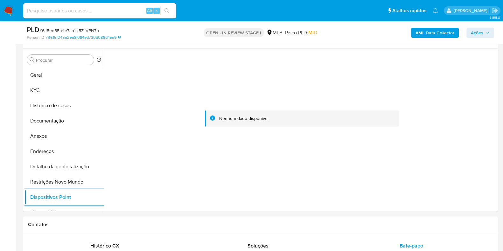
click at [425, 31] on b "AML Data Collector" at bounding box center [434, 33] width 39 height 10
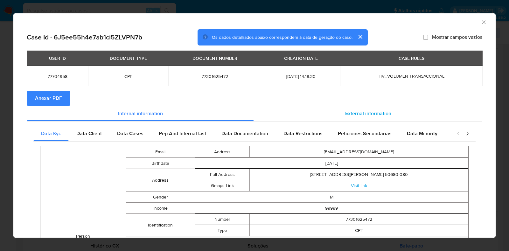
click at [377, 113] on span "External information" at bounding box center [368, 113] width 46 height 7
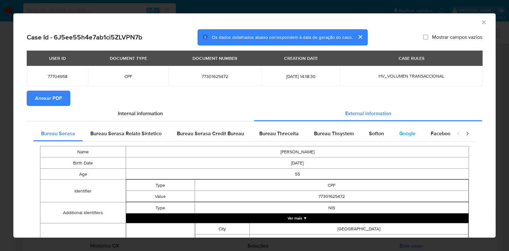
click at [399, 133] on span "Google" at bounding box center [407, 133] width 16 height 7
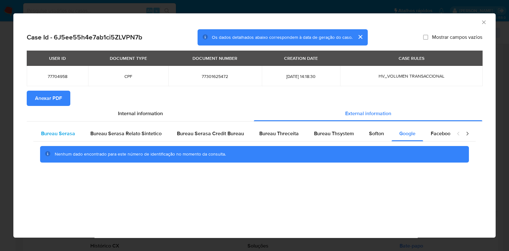
click at [66, 129] on div "Bureau Serasa" at bounding box center [57, 133] width 49 height 15
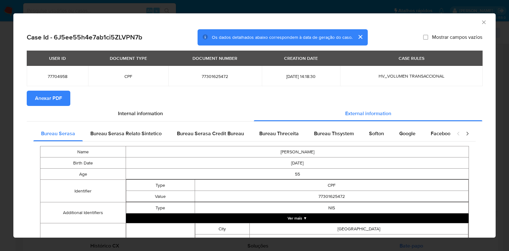
click at [334, 218] on button "Ver mais ▼" at bounding box center [297, 218] width 343 height 10
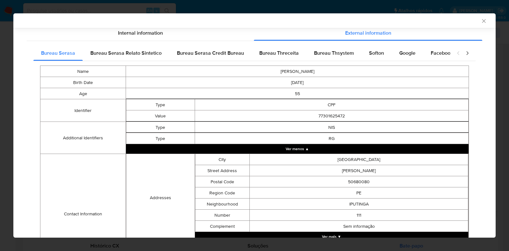
scroll to position [174, 0]
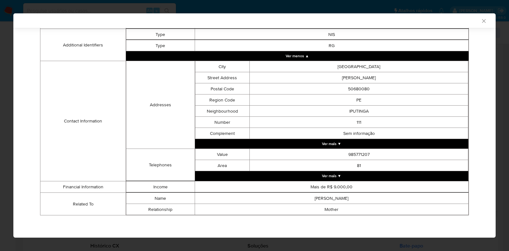
click at [399, 177] on button "Ver mais ▼" at bounding box center [332, 176] width 274 height 10
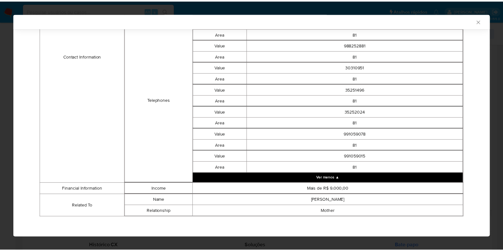
scroll to position [309, 0]
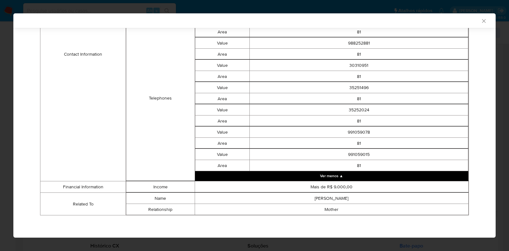
click at [481, 18] on icon "Fechar a janela" at bounding box center [484, 21] width 6 height 6
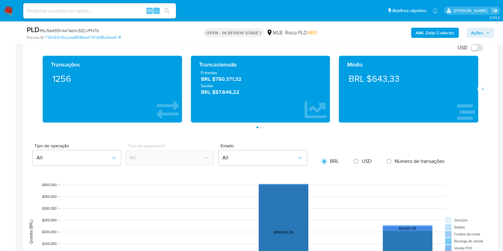
scroll to position [591, 0]
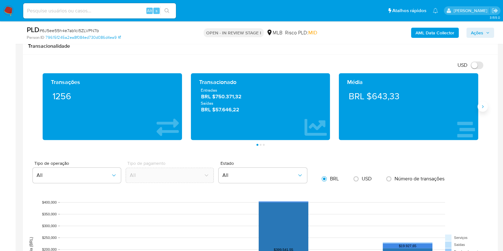
click at [484, 109] on button "Siguiente" at bounding box center [482, 106] width 10 height 10
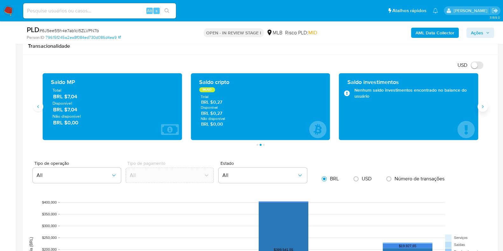
click at [484, 109] on button "Siguiente" at bounding box center [482, 106] width 10 height 10
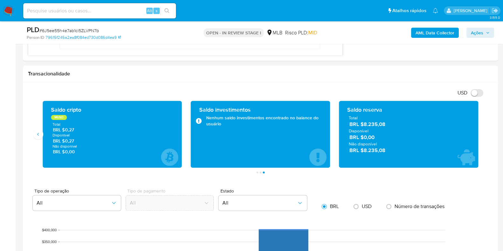
scroll to position [557, 0]
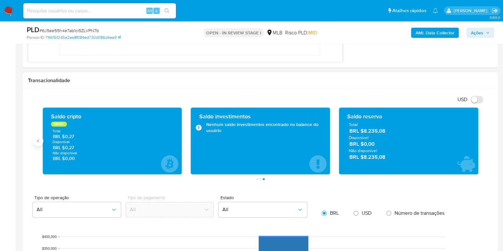
click at [38, 142] on icon "Anterior" at bounding box center [38, 140] width 5 height 5
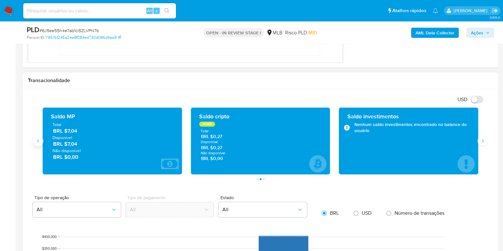
click at [38, 142] on icon "Anterior" at bounding box center [38, 140] width 5 height 5
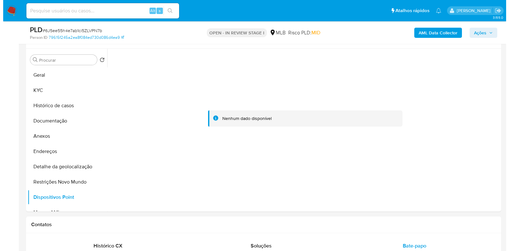
scroll to position [163, 0]
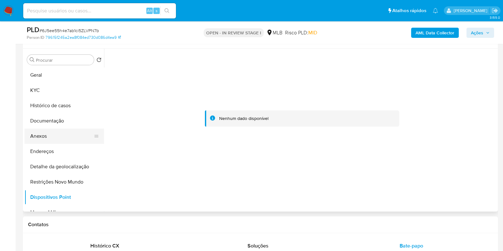
click at [59, 136] on button "Anexos" at bounding box center [61, 136] width 74 height 15
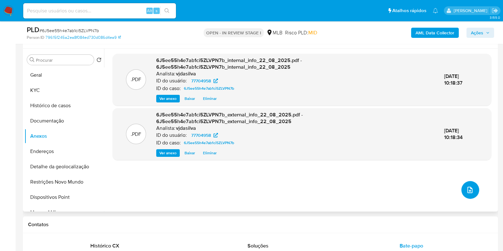
click at [468, 184] on button "upload-file" at bounding box center [470, 190] width 18 height 18
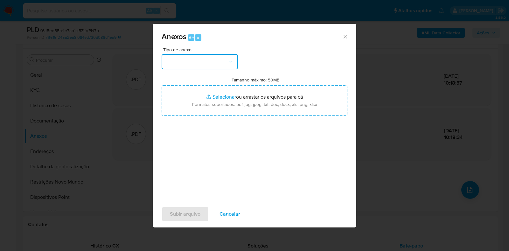
click at [232, 60] on icon "button" at bounding box center [231, 62] width 6 height 6
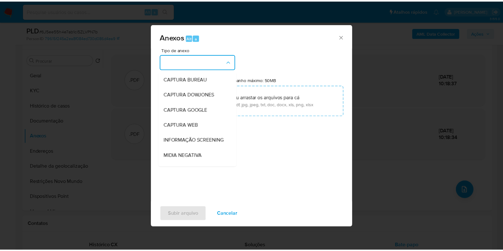
scroll to position [98, 0]
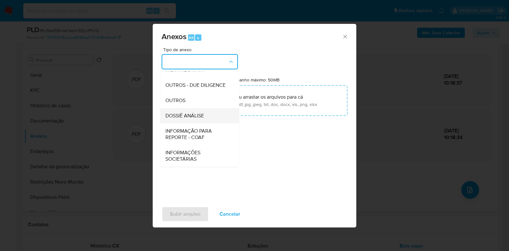
click at [200, 114] on span "DOSSIÊ ANÁLISE" at bounding box center [184, 116] width 38 height 6
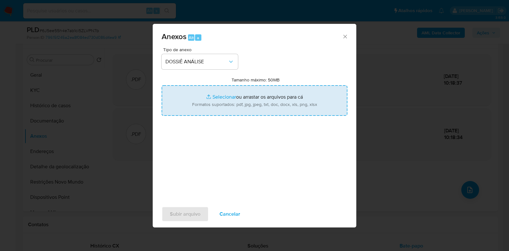
type input "C:\fakepath\SAR - XXXX - CPF 77301625472 - ALCIDEZIO BARBOSA DE MOURA.pdf"
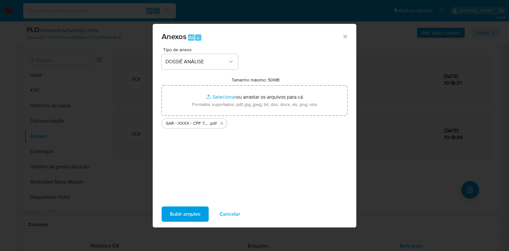
click at [188, 212] on span "Subir arquivo" at bounding box center [185, 214] width 31 height 14
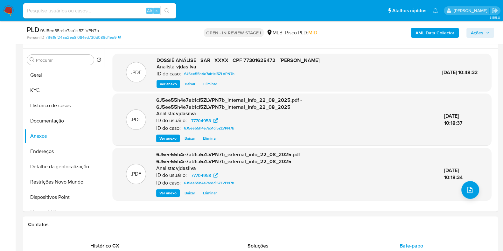
click at [480, 28] on span "Ações" at bounding box center [477, 33] width 12 height 10
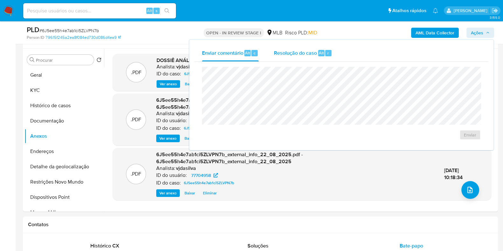
click at [296, 51] on span "Resolução do caso" at bounding box center [295, 52] width 43 height 7
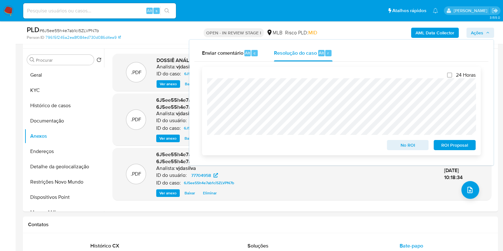
click at [443, 145] on span "ROI Proposal" at bounding box center [454, 145] width 33 height 9
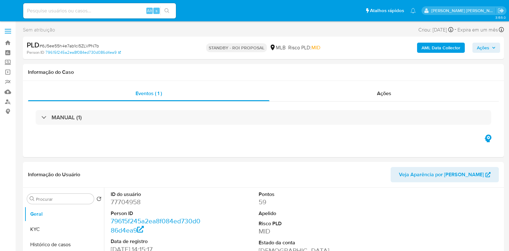
select select "10"
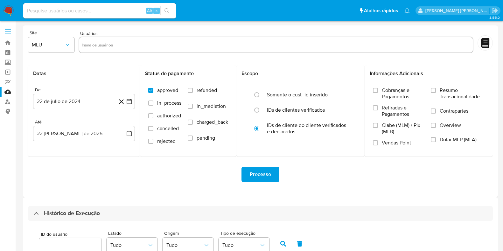
select select "10"
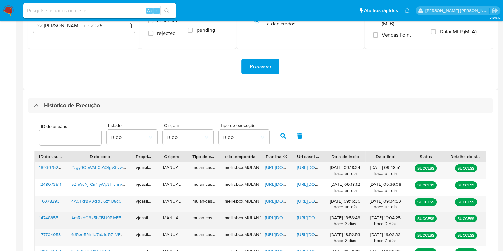
click at [315, 215] on span "[URL][DOMAIN_NAME]" at bounding box center [319, 217] width 44 height 6
click at [274, 216] on span "[URL][DOMAIN_NAME]" at bounding box center [287, 217] width 44 height 6
click at [94, 217] on span "AmRzdO3x5b9BU9P1yF5UFtfv" at bounding box center [101, 217] width 60 height 6
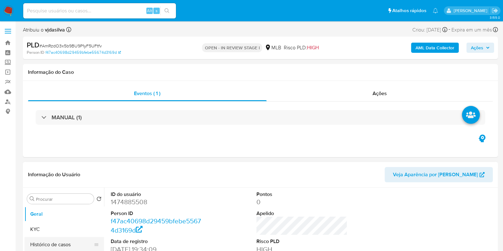
select select "10"
click at [73, 242] on button "Histórico de casos" at bounding box center [61, 244] width 74 height 15
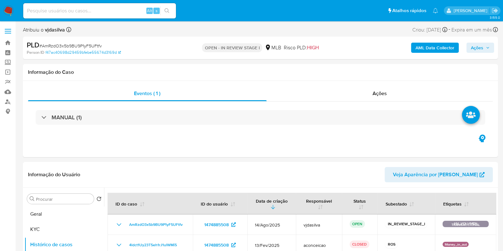
scroll to position [37, 0]
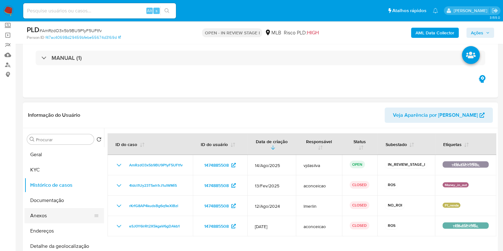
click at [56, 208] on button "Anexos" at bounding box center [61, 215] width 74 height 15
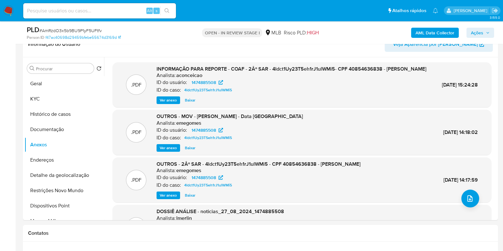
scroll to position [102, 0]
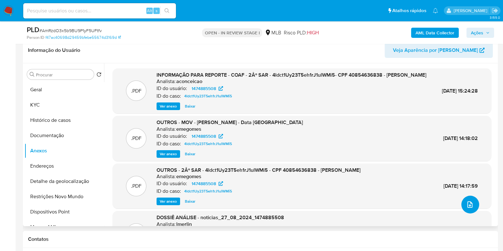
click at [465, 199] on button "upload-file" at bounding box center [470, 205] width 18 height 18
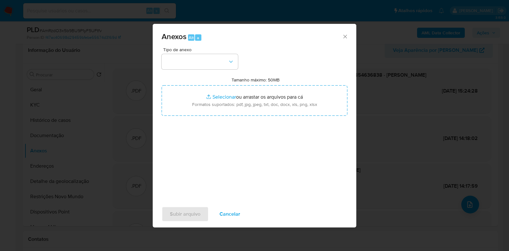
click at [343, 40] on div "Anexos Alt a" at bounding box center [255, 36] width 204 height 24
click at [344, 37] on icon "Fechar" at bounding box center [344, 36] width 3 height 3
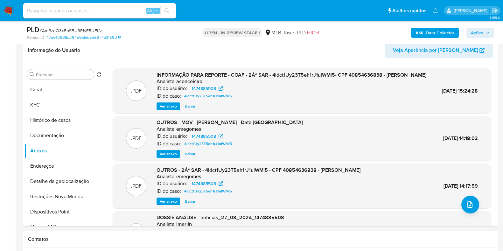
click at [418, 31] on b "AML Data Collector" at bounding box center [434, 33] width 39 height 10
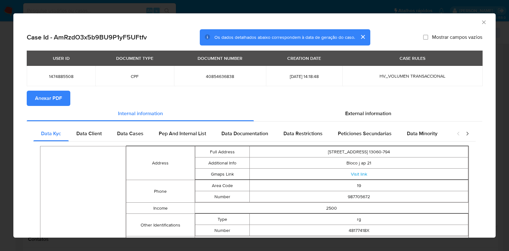
click at [61, 96] on span "Anexar PDF" at bounding box center [48, 98] width 27 height 14
click at [481, 22] on icon "Fechar a janela" at bounding box center [484, 22] width 6 height 6
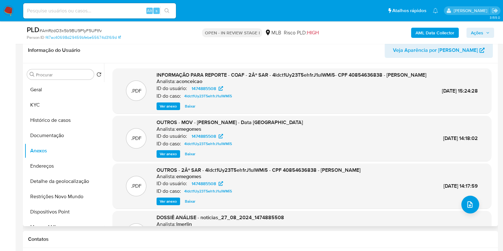
click at [169, 109] on span "Ver anexo" at bounding box center [168, 106] width 17 height 6
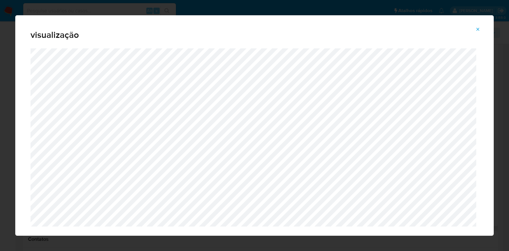
click at [477, 31] on icon "Attachment preview" at bounding box center [477, 29] width 5 height 5
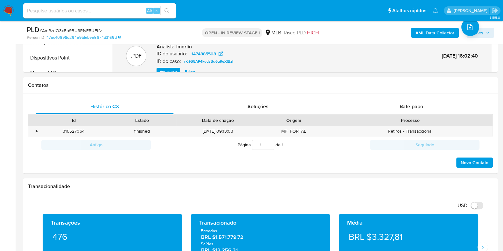
scroll to position [261, 0]
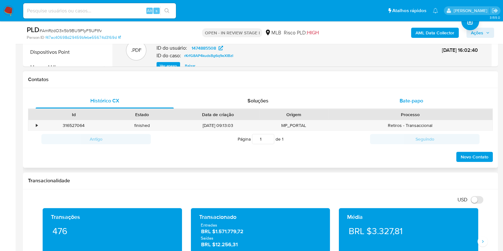
click at [417, 106] on div "Bate-papo" at bounding box center [411, 100] width 138 height 15
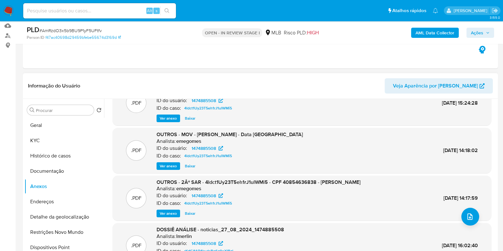
scroll to position [0, 0]
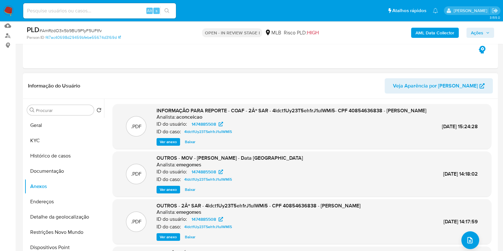
drag, startPoint x: 496, startPoint y: 123, endPoint x: 496, endPoint y: 92, distance: 30.9
click at [496, 92] on div "Informação do Usuário Veja Aparência por Pessoa Procurar Retornar ao pedido pad…" at bounding box center [260, 167] width 475 height 189
click at [50, 126] on button "Geral" at bounding box center [61, 125] width 74 height 15
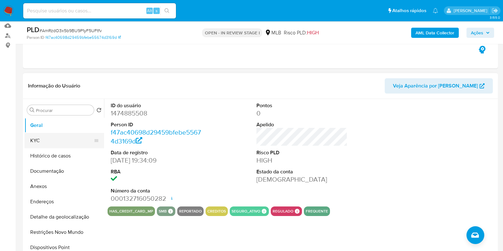
click at [60, 142] on button "KYC" at bounding box center [61, 140] width 74 height 15
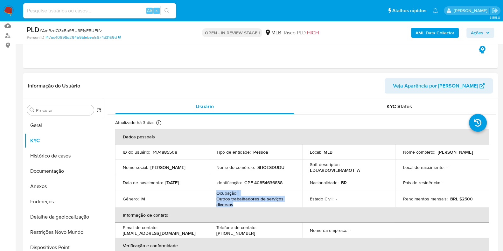
drag, startPoint x: 234, startPoint y: 205, endPoint x: 215, endPoint y: 194, distance: 22.3
click at [215, 194] on td "Ocupação : Outros trabalhadores de serviços diversos" at bounding box center [256, 198] width 94 height 17
copy div "Ocupação : Outros trabalhadores de serviços diversos"
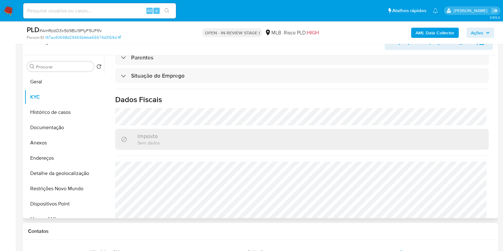
scroll to position [278, 0]
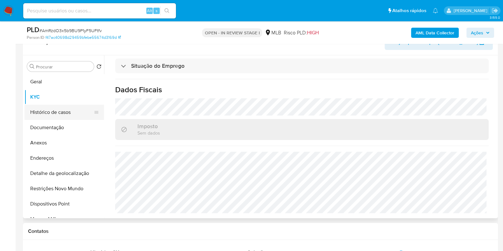
click at [64, 109] on button "Histórico de casos" at bounding box center [61, 112] width 74 height 15
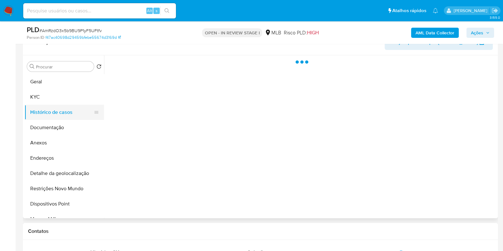
scroll to position [0, 0]
click at [60, 130] on button "Documentação" at bounding box center [61, 127] width 74 height 15
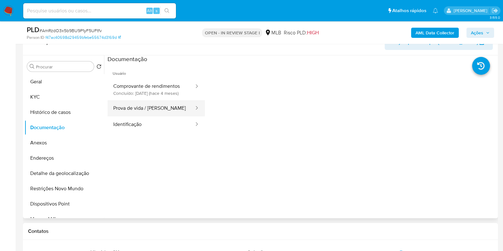
click at [141, 112] on button "Prova de vida / [PERSON_NAME]" at bounding box center [151, 108] width 87 height 16
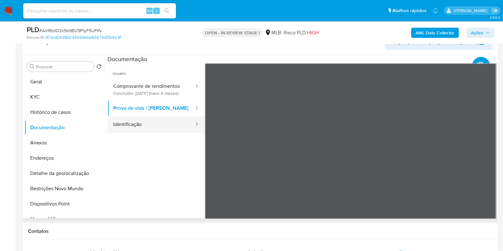
click at [144, 128] on button "Identificação" at bounding box center [151, 124] width 87 height 16
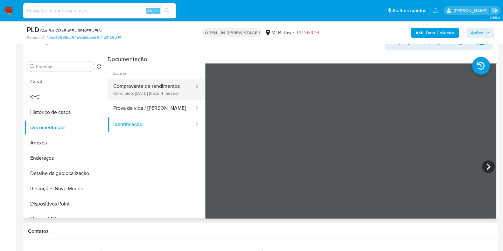
click at [143, 86] on button "Comprovante de rendimentos Concluído: 28/04/2025 (hace 4 meses)" at bounding box center [151, 90] width 87 height 22
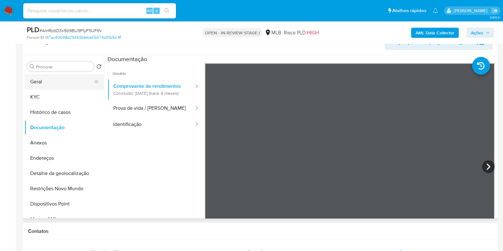
click at [66, 79] on button "Geral" at bounding box center [61, 81] width 74 height 15
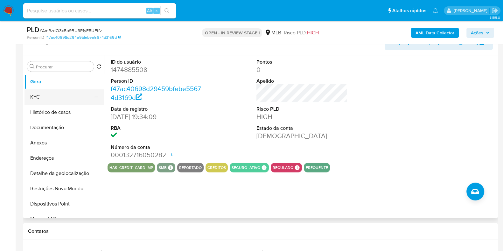
click at [64, 101] on button "KYC" at bounding box center [61, 96] width 74 height 15
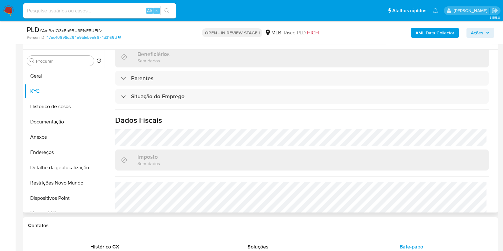
scroll to position [278, 0]
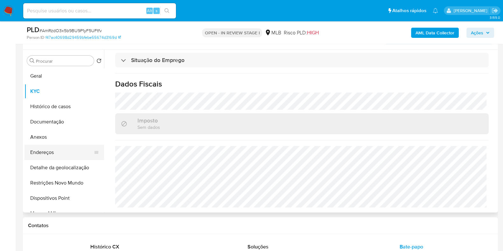
click at [67, 152] on button "Endereços" at bounding box center [61, 152] width 74 height 15
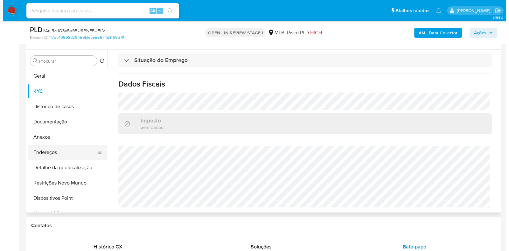
scroll to position [0, 0]
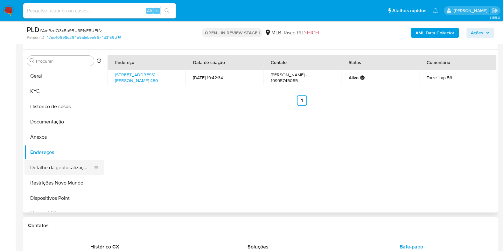
click at [81, 168] on button "Detalhe da geolocalização" at bounding box center [61, 167] width 74 height 15
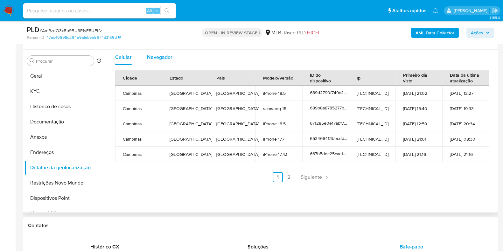
click at [157, 60] on span "Navegador" at bounding box center [159, 56] width 25 height 7
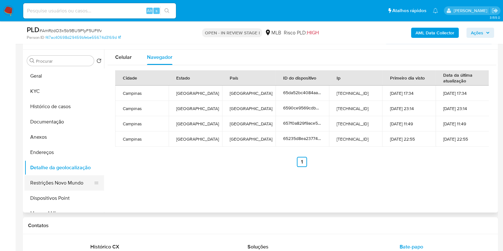
click at [65, 184] on button "Restrições Novo Mundo" at bounding box center [61, 182] width 74 height 15
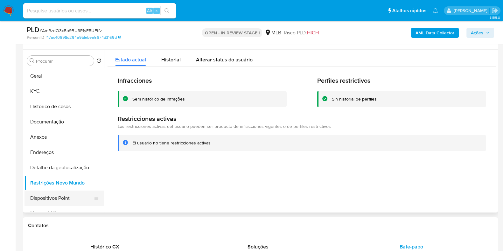
click at [63, 203] on button "Dispositivos Point" at bounding box center [61, 198] width 74 height 15
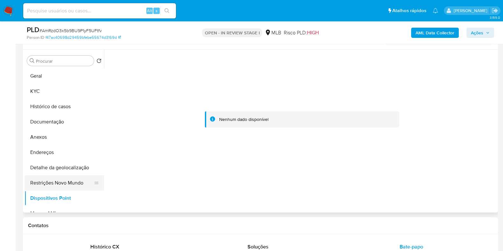
click at [64, 185] on button "Restrições Novo Mundo" at bounding box center [61, 182] width 74 height 15
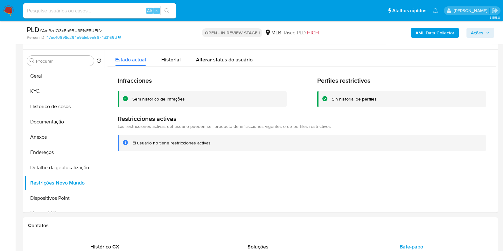
click at [442, 33] on b "AML Data Collector" at bounding box center [434, 33] width 39 height 10
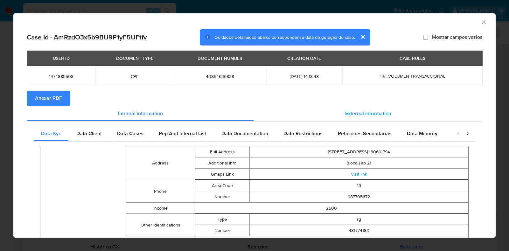
click at [367, 114] on span "External information" at bounding box center [368, 113] width 46 height 7
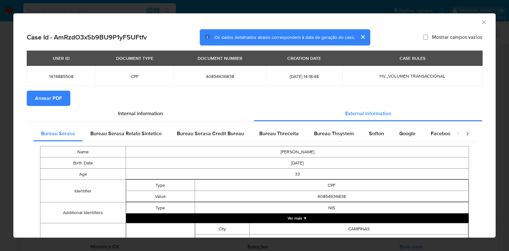
click at [348, 218] on button "Ver mais ▼" at bounding box center [297, 218] width 343 height 10
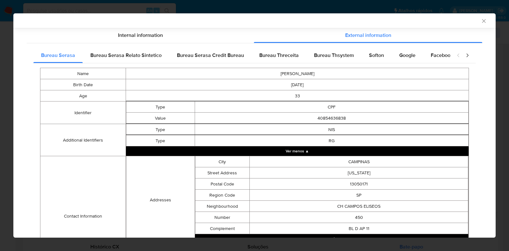
scroll to position [174, 0]
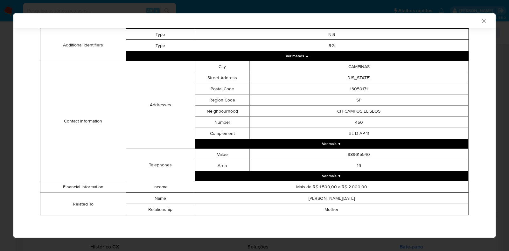
click at [325, 173] on button "Ver mais ▼" at bounding box center [332, 176] width 274 height 10
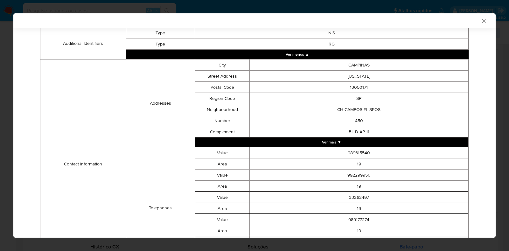
click at [328, 142] on button "Ver mais ▼" at bounding box center [332, 142] width 274 height 10
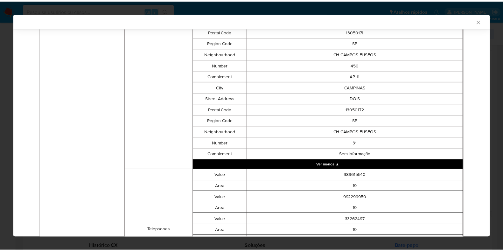
scroll to position [733, 0]
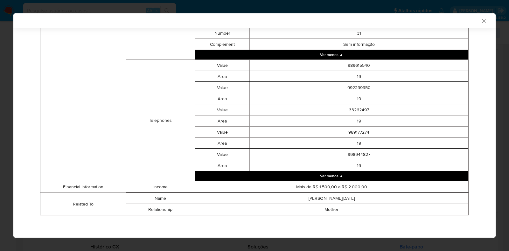
click at [475, 16] on div "AML Data Collector" at bounding box center [254, 20] width 482 height 15
click at [481, 21] on icon "Fechar a janela" at bounding box center [484, 21] width 6 height 6
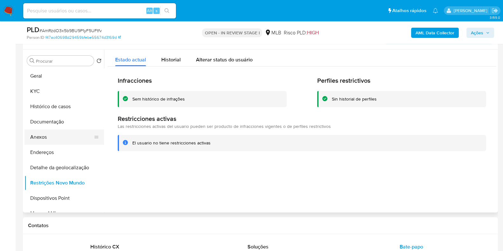
click at [70, 141] on button "Anexos" at bounding box center [61, 136] width 74 height 15
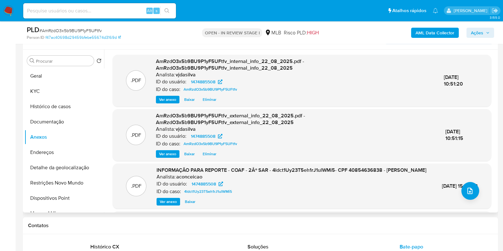
click at [493, 75] on div ".PDF AmRzdO3x5b9BU9P1yF5UFtfv_internal_info_22_08_2025.pdf - AmRzdO3x5b9BU9P1yF…" at bounding box center [302, 166] width 389 height 222
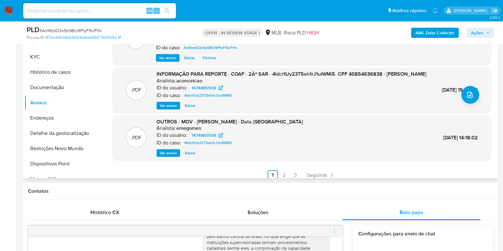
scroll to position [63, 0]
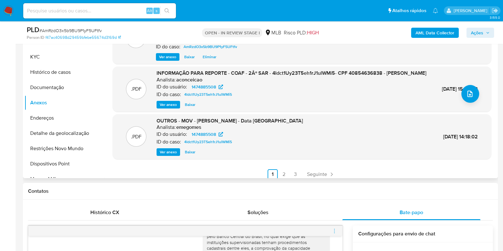
drag, startPoint x: 493, startPoint y: 112, endPoint x: 491, endPoint y: 129, distance: 16.7
click at [491, 129] on div ".PDF AmRzdO3x5b9BU9P1yF5UFtfv_internal_info_22_08_2025.pdf - AmRzdO3x5b9BU9P1yF…" at bounding box center [302, 69] width 389 height 222
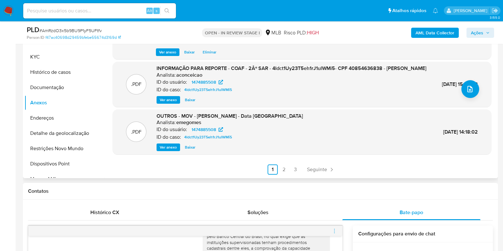
drag, startPoint x: 427, startPoint y: 72, endPoint x: 427, endPoint y: 77, distance: 5.7
click at [427, 77] on div ".PDF INFORMAÇÃO PARA REPORTE - COAF - 2Âº SAR - 4ldct1Uy23T5eh1rJ1ulWMi5- CPF 4…" at bounding box center [302, 84] width 372 height 39
drag, startPoint x: 428, startPoint y: 75, endPoint x: 458, endPoint y: 73, distance: 30.6
click at [458, 73] on div ".PDF INFORMAÇÃO PARA REPORTE - COAF - 2Âº SAR - 4ldct1Uy23T5eh1rJ1ulWMi5- CPF 4…" at bounding box center [302, 84] width 372 height 39
copy span "27/Mar/2025"
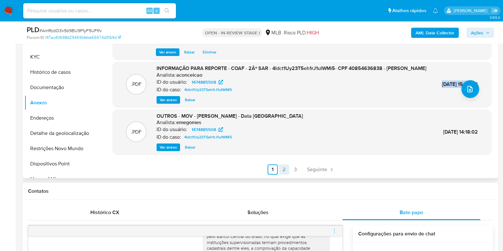
click at [284, 170] on link "2" at bounding box center [284, 169] width 10 height 10
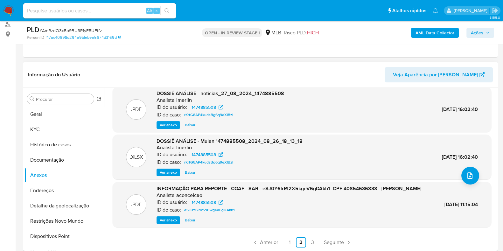
scroll to position [60, 0]
drag, startPoint x: 433, startPoint y: 198, endPoint x: 459, endPoint y: 197, distance: 25.8
click at [459, 201] on span "18/Jul/2024 11:15:04" at bounding box center [460, 204] width 33 height 7
drag, startPoint x: 433, startPoint y: 197, endPoint x: 461, endPoint y: 198, distance: 28.3
click at [461, 201] on div "18/Jul/2024 11:15:04" at bounding box center [460, 204] width 33 height 7
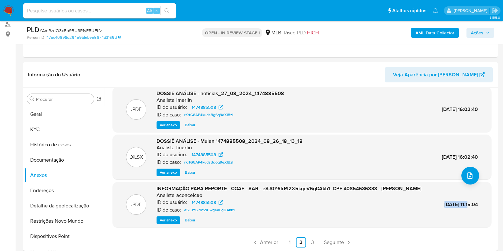
copy span "18/Jul/2024"
click at [312, 241] on link "3" at bounding box center [312, 242] width 10 height 10
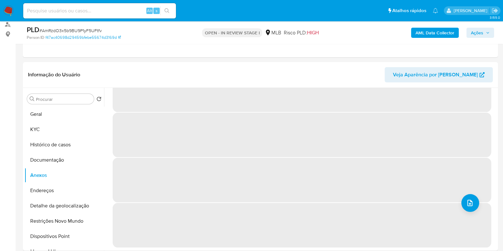
scroll to position [0, 0]
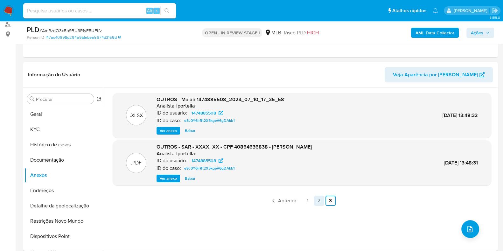
click at [317, 199] on link "2" at bounding box center [319, 201] width 10 height 10
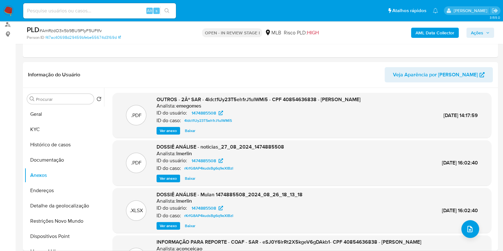
click at [170, 178] on span "Ver anexo" at bounding box center [168, 178] width 17 height 6
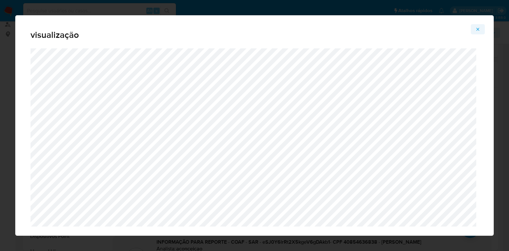
click at [479, 30] on icon "Attachment preview" at bounding box center [477, 29] width 5 height 5
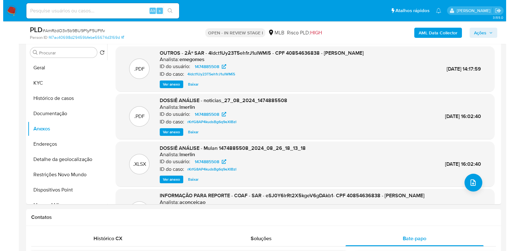
scroll to position [95, 0]
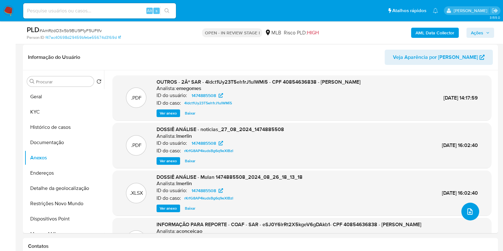
click at [466, 205] on button "upload-file" at bounding box center [470, 212] width 18 height 18
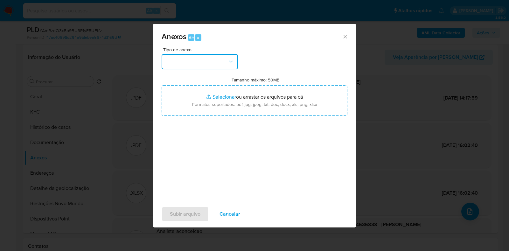
click at [223, 60] on button "button" at bounding box center [200, 61] width 76 height 15
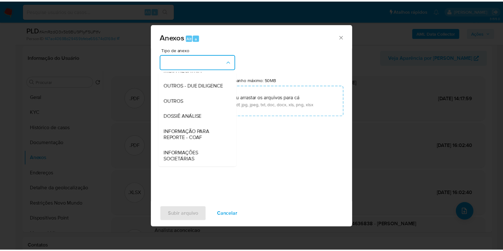
scroll to position [98, 0]
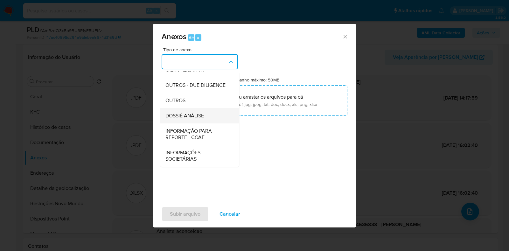
click at [207, 113] on div "DOSSIÊ ANÁLISE" at bounding box center [197, 115] width 65 height 15
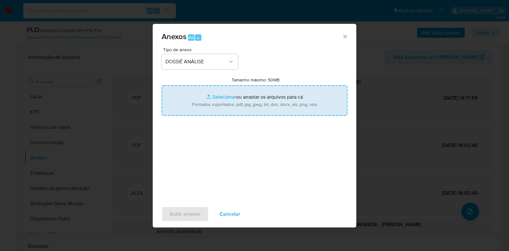
type input "C:\fakepath\SAR - XXXX - CPF 40854636838 - EDUARDO VIEIRA MOTTA.pdf"
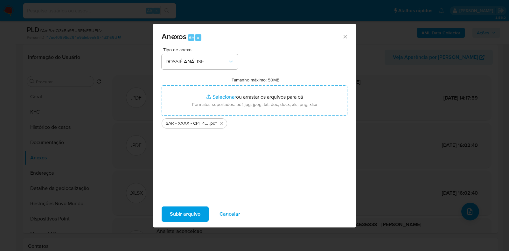
click at [185, 211] on span "Subir arquivo" at bounding box center [185, 214] width 31 height 14
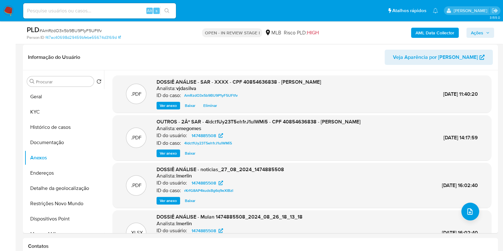
click at [481, 29] on span "Ações" at bounding box center [477, 33] width 12 height 10
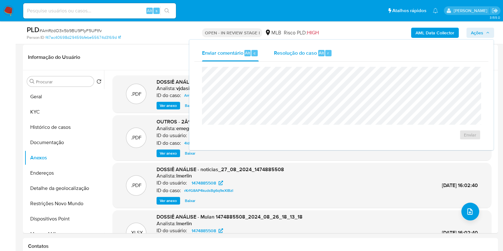
click at [304, 51] on span "Resolução do caso" at bounding box center [295, 52] width 43 height 7
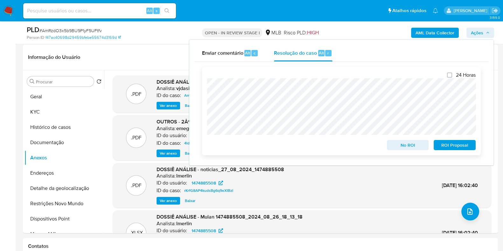
click at [454, 147] on span "ROI Proposal" at bounding box center [454, 145] width 33 height 9
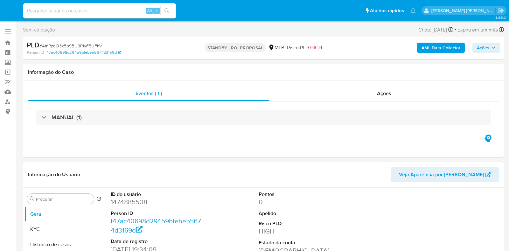
select select "10"
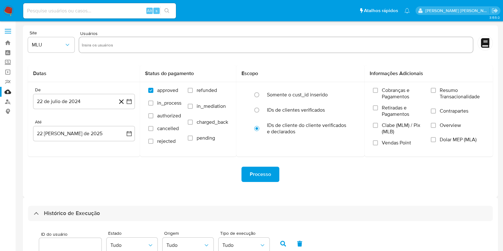
select select "10"
click at [9, 42] on link "Bandeja" at bounding box center [38, 43] width 76 height 10
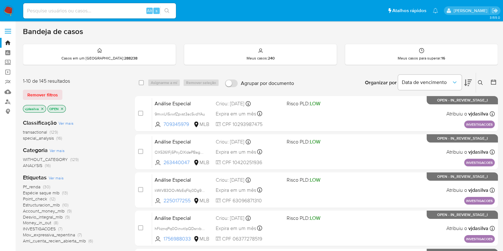
click at [57, 177] on span "Ver mais" at bounding box center [56, 178] width 15 height 6
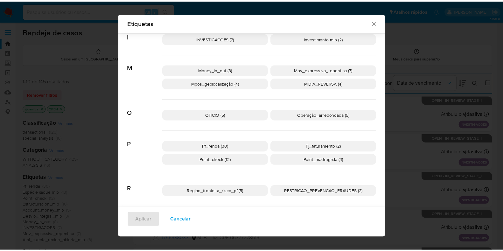
scroll to position [252, 0]
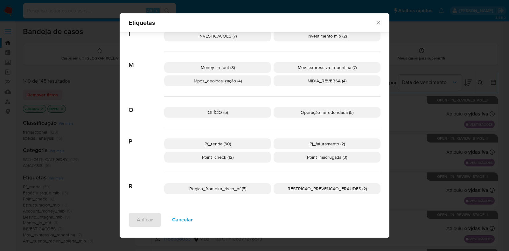
click at [247, 143] on p "Pf_renda (30)" at bounding box center [217, 143] width 107 height 11
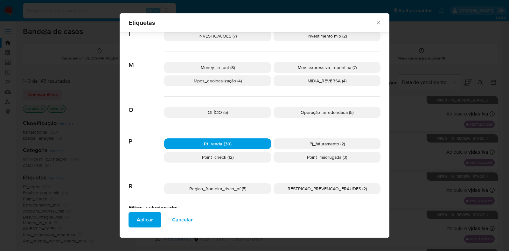
click at [145, 221] on span "Aplicar" at bounding box center [145, 220] width 16 height 14
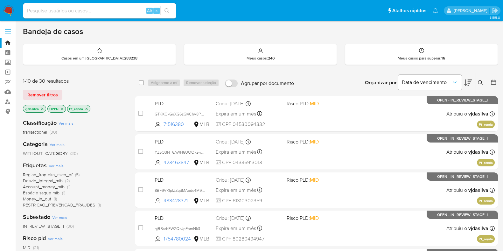
click at [469, 82] on icon at bounding box center [468, 83] width 8 height 8
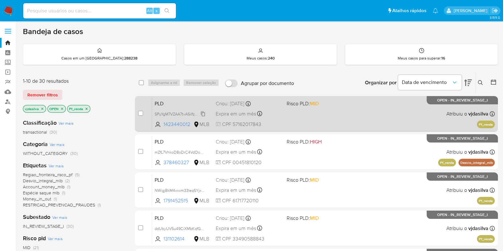
click at [204, 114] on icon at bounding box center [202, 113] width 5 height 5
click at [361, 102] on div "PLD SPuYgM7VZAA7tvASiIfzOzsI 1423440012 MLB Risco PLD: MID Criou: [DATE] Criou:…" at bounding box center [323, 114] width 343 height 32
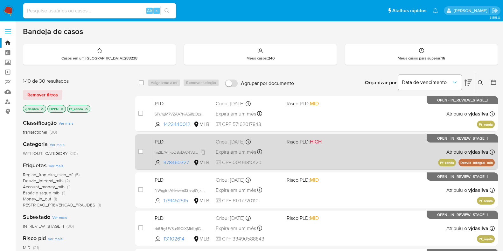
click at [204, 150] on span "mZfL7VhkoD8oDrC4VdOoO78m" at bounding box center [183, 151] width 56 height 7
click at [330, 142] on span "Risco PLD: HIGH" at bounding box center [320, 141] width 66 height 8
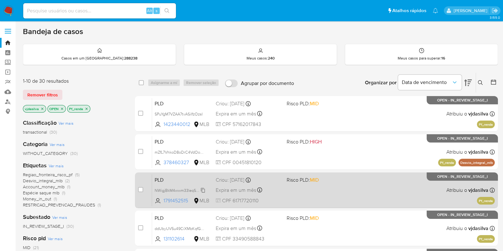
click at [205, 190] on span "NWigjBkM4wwm33leqSYjxhJ6" at bounding box center [181, 189] width 53 height 7
click at [310, 191] on div "PLD NWigjBkM4wwm33leqSYjxhJ6 1791452515 MLB Risco PLD: MID Criou: [DATE] Criou:…" at bounding box center [323, 190] width 343 height 32
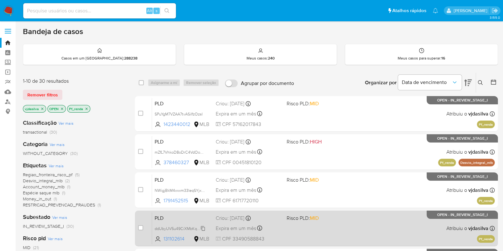
click at [203, 228] on span "ddUbyUV5u49CiXMbKqfGsdoh" at bounding box center [182, 228] width 55 height 7
click at [197, 225] on span "ddUbyUV5u49CiXMbKqfGsdoh" at bounding box center [182, 228] width 55 height 7
click at [336, 220] on span "Risco PLD: MID" at bounding box center [320, 217] width 66 height 8
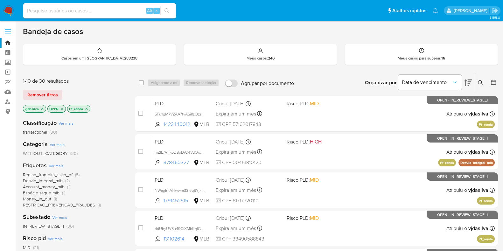
click at [6, 94] on link "Mulan" at bounding box center [38, 92] width 76 height 10
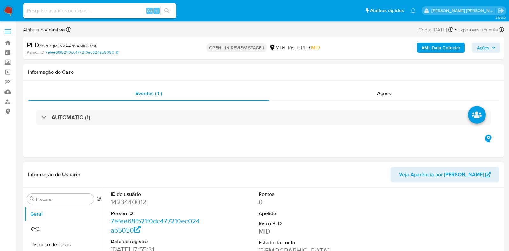
select select "10"
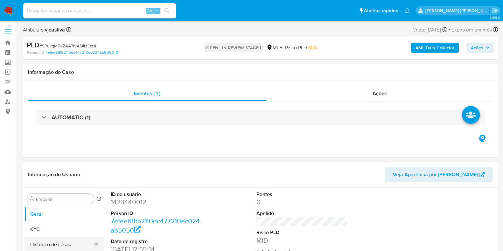
click at [76, 246] on button "Histórico de casos" at bounding box center [61, 244] width 74 height 15
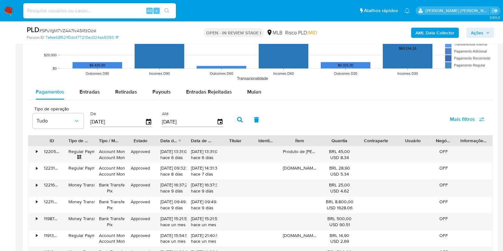
scroll to position [677, 0]
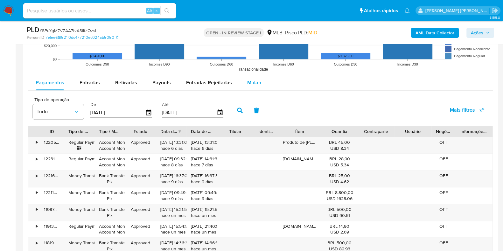
click at [255, 82] on span "Mulan" at bounding box center [254, 82] width 14 height 7
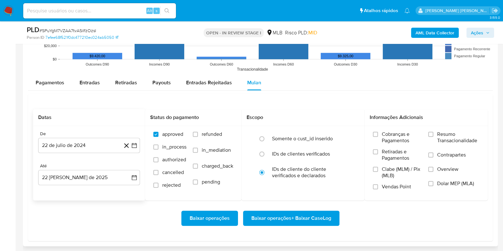
click at [66, 153] on div "De 22 de [PERSON_NAME] de 2024 [DATE] Até 22 [PERSON_NAME] de 2025 [DATE]" at bounding box center [89, 163] width 112 height 74
click at [66, 152] on button "22 de julio de 2024" at bounding box center [89, 145] width 102 height 15
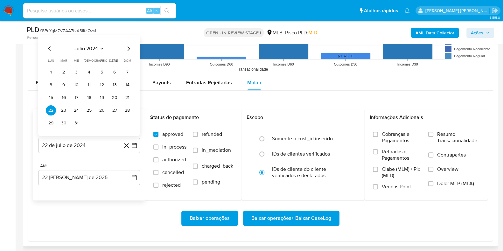
click at [98, 51] on div "julio 2024" at bounding box center [89, 49] width 87 height 8
click at [98, 45] on button "julio 2024" at bounding box center [89, 48] width 30 height 6
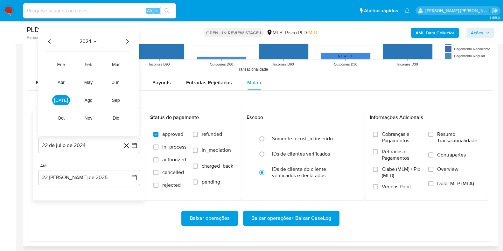
click at [129, 39] on icon "Año siguiente" at bounding box center [127, 41] width 8 height 8
click at [66, 102] on button "[DATE]" at bounding box center [61, 100] width 18 height 10
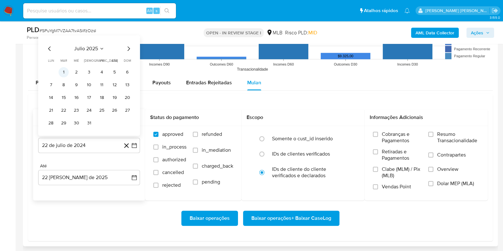
click at [65, 72] on button "1" at bounding box center [64, 72] width 10 height 10
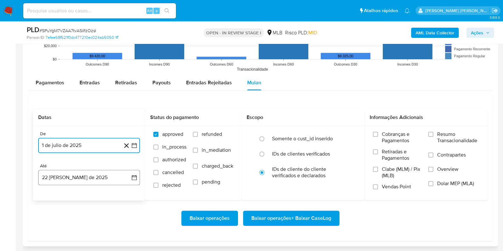
click at [85, 177] on button "22 [PERSON_NAME] de 2025" at bounding box center [89, 177] width 102 height 15
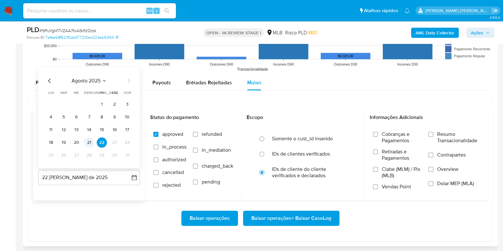
click at [88, 144] on button "21" at bounding box center [89, 142] width 10 height 10
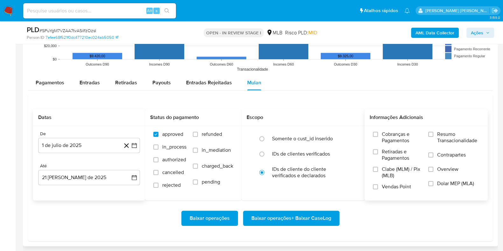
click at [437, 140] on span "Resumo Transacionalidade" at bounding box center [458, 137] width 42 height 13
click at [433, 137] on input "Resumo Transacionalidade" at bounding box center [430, 134] width 5 height 5
click at [436, 152] on label "Contrapartes" at bounding box center [453, 159] width 51 height 14
click at [433, 152] on input "Contrapartes" at bounding box center [430, 154] width 5 height 5
click at [308, 214] on span "Baixar operações + Baixar CaseLog" at bounding box center [291, 218] width 80 height 14
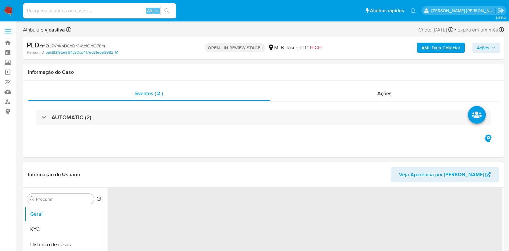
select select "10"
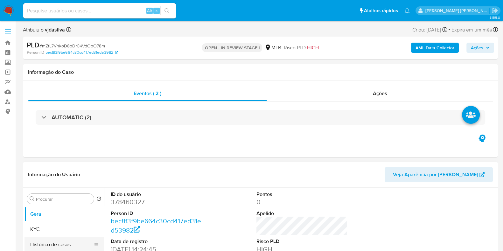
click at [80, 240] on button "Histórico de casos" at bounding box center [61, 244] width 74 height 15
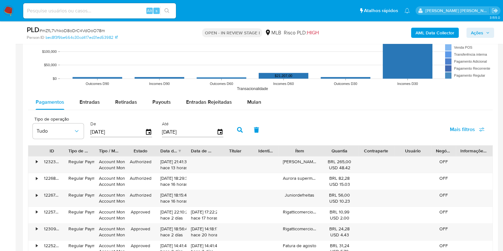
scroll to position [654, 0]
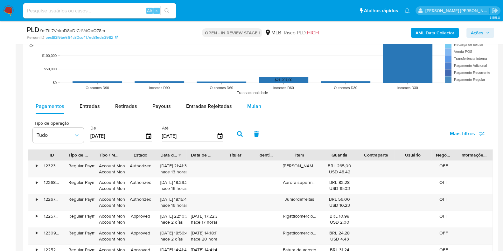
click at [252, 104] on span "Mulan" at bounding box center [254, 105] width 14 height 7
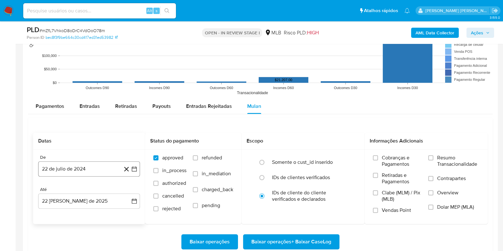
click at [108, 168] on button "22 de julio de 2024" at bounding box center [89, 168] width 102 height 15
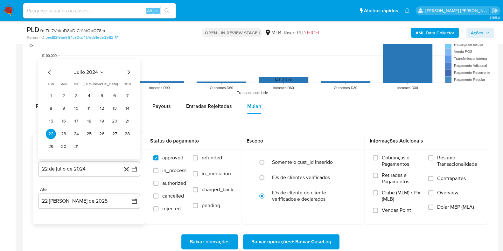
click at [104, 71] on div "julio 2024" at bounding box center [89, 72] width 87 height 8
click at [96, 73] on span "julio 2024" at bounding box center [86, 72] width 24 height 6
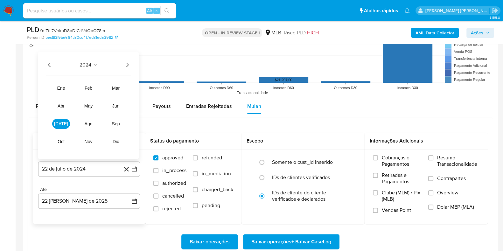
click at [126, 66] on icon "Año siguiente" at bounding box center [127, 64] width 3 height 4
click at [60, 125] on span "[DATE]" at bounding box center [61, 123] width 14 height 5
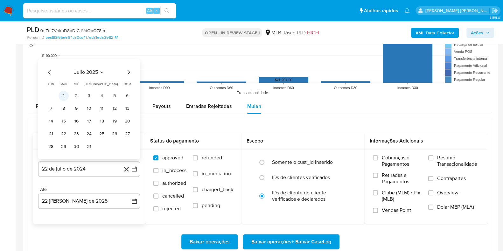
click at [64, 94] on button "1" at bounding box center [64, 95] width 10 height 10
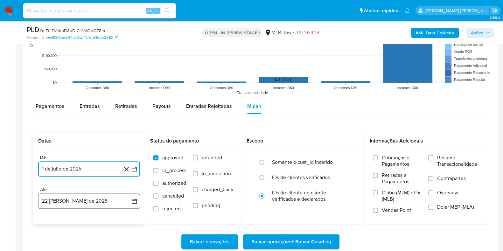
click at [79, 200] on button "22 [PERSON_NAME] de 2025" at bounding box center [89, 200] width 102 height 15
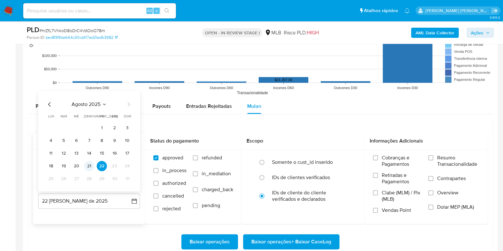
click at [89, 168] on button "21" at bounding box center [89, 166] width 10 height 10
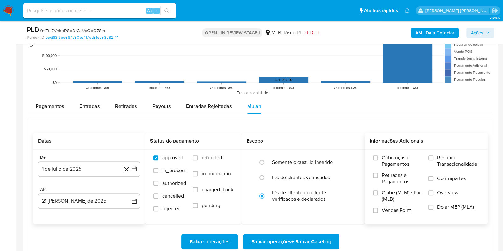
click at [433, 149] on div "Cobranças e Pagamentos Retiradas e Pagamentos Clabe (MLM) / Pix (MLB) Vendas Po…" at bounding box center [426, 186] width 123 height 74
click at [433, 152] on div "Cobranças e Pagamentos Retiradas e Pagamentos Clabe (MLM) / Pix (MLB) Vendas Po…" at bounding box center [426, 186] width 123 height 74
click at [434, 156] on label "Resumo Transacionalidade" at bounding box center [453, 165] width 51 height 21
click at [433, 156] on input "Resumo Transacionalidade" at bounding box center [430, 157] width 5 height 5
click at [433, 173] on label "Resumo Transacionalidade" at bounding box center [453, 165] width 51 height 21
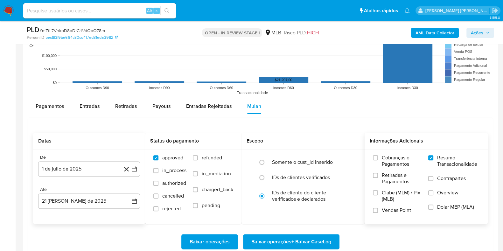
click at [433, 160] on input "Resumo Transacionalidade" at bounding box center [430, 157] width 5 height 5
click at [433, 178] on input "Contrapartes" at bounding box center [430, 178] width 5 height 5
click at [433, 162] on label "Resumo Transacionalidade" at bounding box center [453, 165] width 51 height 21
click at [433, 160] on input "Resumo Transacionalidade" at bounding box center [430, 157] width 5 height 5
click at [298, 247] on span "Baixar operações + Baixar CaseLog" at bounding box center [291, 242] width 80 height 14
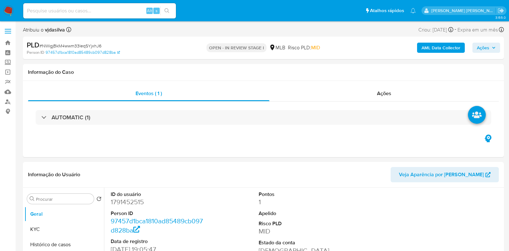
select select "10"
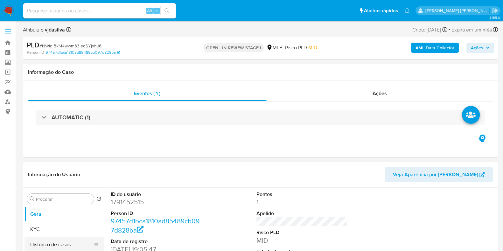
click at [68, 242] on button "Histórico de casos" at bounding box center [61, 244] width 74 height 15
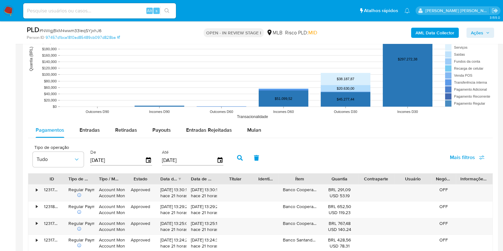
scroll to position [588, 0]
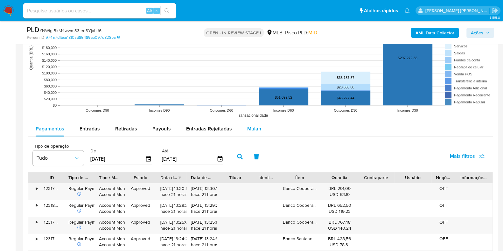
click at [259, 129] on button "Mulan" at bounding box center [254, 128] width 29 height 15
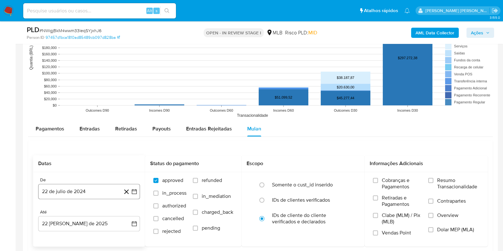
click at [99, 195] on button "22 de julio de 2024" at bounding box center [89, 191] width 102 height 15
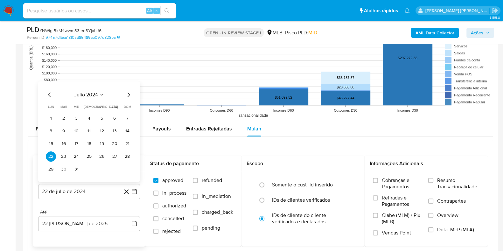
click at [99, 90] on div "julio 2024 julio 2024 lun lunes mar martes mié miércoles jue jueves vie viernes…" at bounding box center [89, 131] width 102 height 101
click at [96, 93] on span "julio 2024" at bounding box center [86, 95] width 24 height 6
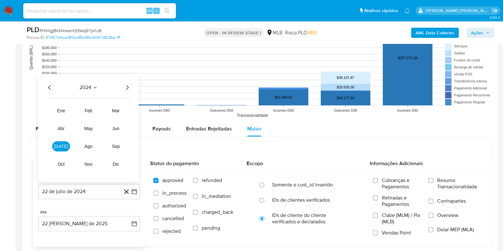
click at [128, 84] on icon "Año siguiente" at bounding box center [127, 88] width 8 height 8
click at [59, 149] on button "[DATE]" at bounding box center [61, 146] width 18 height 10
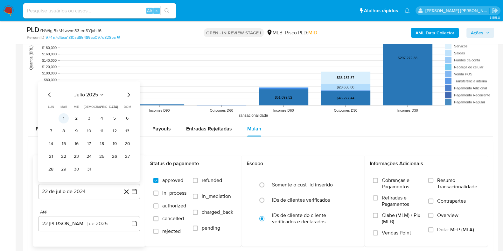
click at [65, 122] on button "1" at bounding box center [64, 118] width 10 height 10
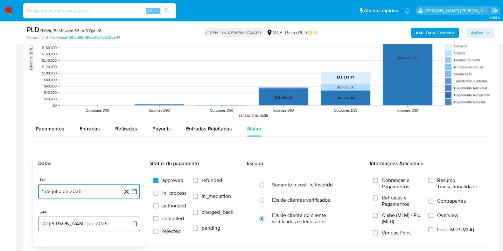
click at [73, 223] on button "22 [PERSON_NAME] de 2025" at bounding box center [89, 223] width 102 height 15
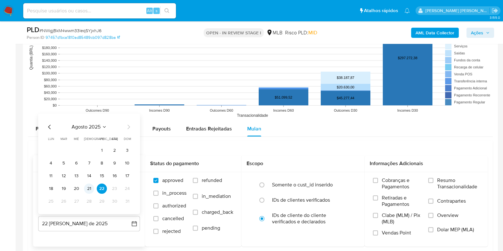
click at [88, 187] on button "21" at bounding box center [89, 189] width 10 height 10
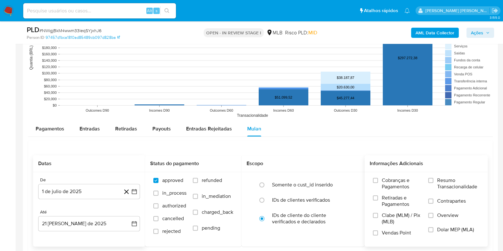
click at [442, 184] on span "Resumo Transacionalidade" at bounding box center [458, 183] width 42 height 13
click at [433, 183] on input "Resumo Transacionalidade" at bounding box center [430, 180] width 5 height 5
click at [440, 200] on span "Contrapartes" at bounding box center [451, 201] width 29 height 6
click at [433, 200] on input "Contrapartes" at bounding box center [430, 200] width 5 height 5
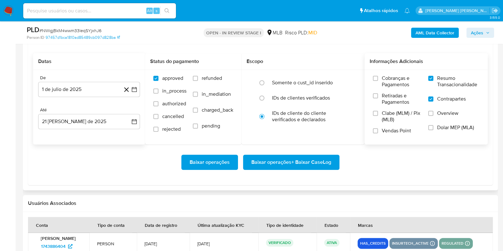
scroll to position [697, 0]
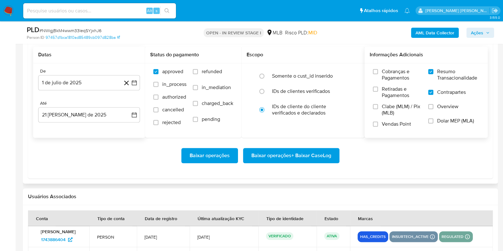
click at [321, 156] on span "Baixar operações + Baixar CaseLog" at bounding box center [291, 156] width 80 height 14
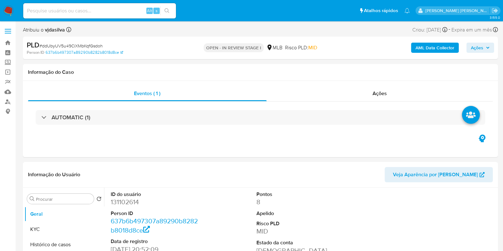
select select "10"
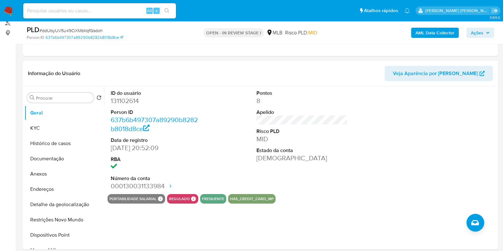
scroll to position [108, 0]
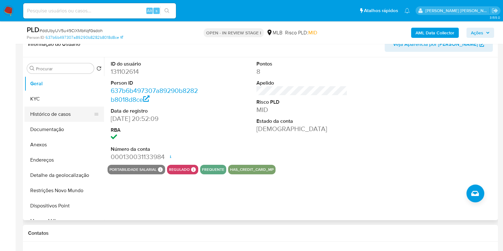
click at [64, 118] on button "Histórico de casos" at bounding box center [61, 114] width 74 height 15
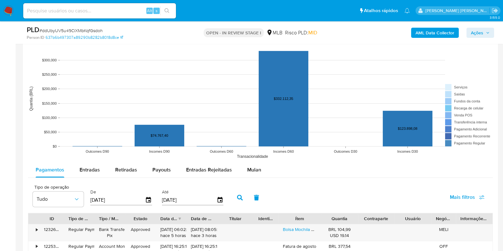
scroll to position [555, 0]
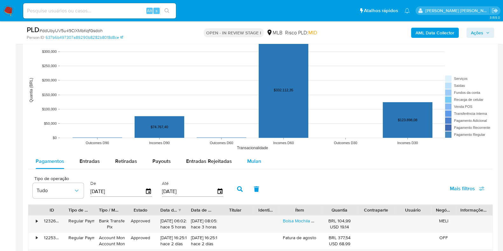
click at [253, 164] on span "Mulan" at bounding box center [254, 160] width 14 height 7
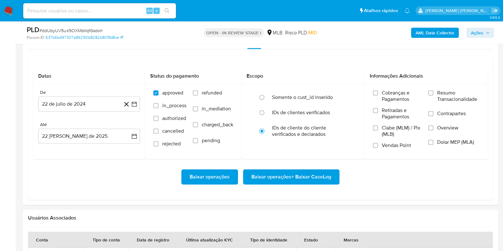
scroll to position [699, 0]
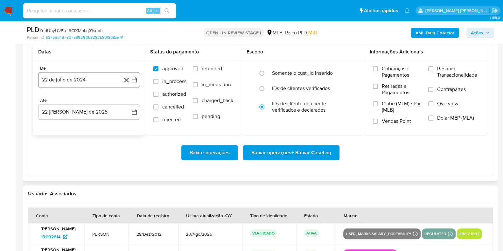
click at [97, 80] on button "22 de julio de 2024" at bounding box center [89, 79] width 102 height 15
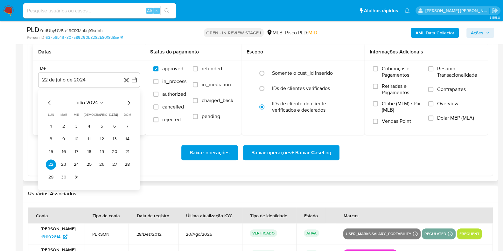
click at [88, 102] on span "julio 2024" at bounding box center [86, 103] width 24 height 6
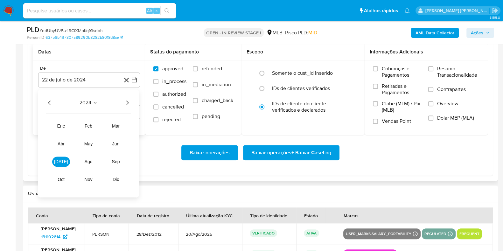
click at [129, 102] on icon "Año siguiente" at bounding box center [127, 103] width 8 height 8
click at [64, 164] on span "jul" at bounding box center [61, 161] width 14 height 5
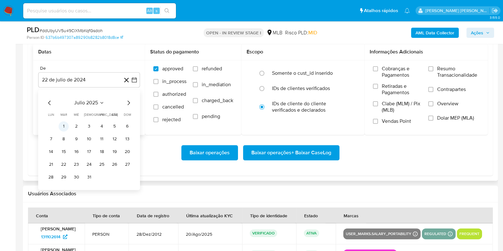
click at [65, 124] on button "1" at bounding box center [64, 126] width 10 height 10
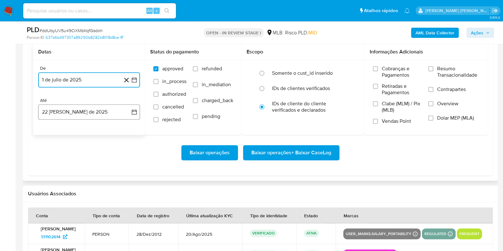
click at [76, 107] on button "22 de agosto de 2025" at bounding box center [89, 111] width 102 height 15
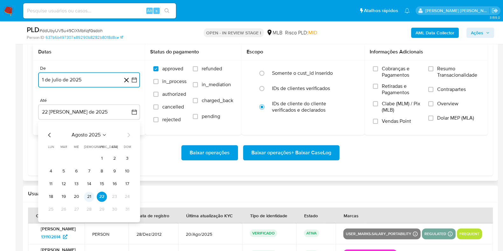
click at [87, 197] on button "21" at bounding box center [89, 196] width 10 height 10
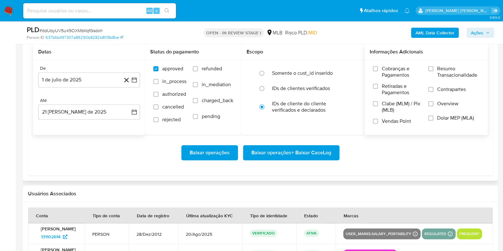
click at [440, 77] on span "Resumo Transacionalidade" at bounding box center [458, 72] width 42 height 13
click at [433, 71] on input "Resumo Transacionalidade" at bounding box center [430, 68] width 5 height 5
click at [436, 93] on label "Contrapartes" at bounding box center [453, 93] width 51 height 14
click at [433, 92] on input "Contrapartes" at bounding box center [430, 89] width 5 height 5
click at [309, 160] on div "Baixar operações Baixar operações + Baixar CaseLog" at bounding box center [260, 153] width 455 height 36
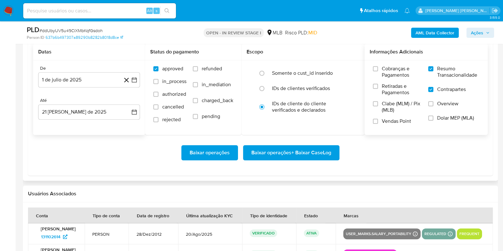
click at [306, 156] on span "Baixar operações + Baixar CaseLog" at bounding box center [291, 153] width 80 height 14
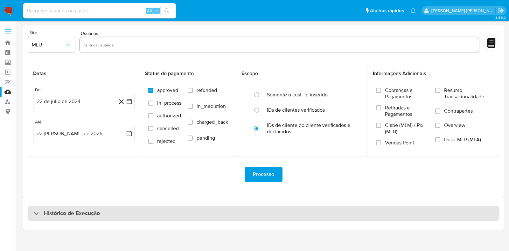
click at [94, 219] on div "Histórico de Execução" at bounding box center [263, 213] width 471 height 15
select select "10"
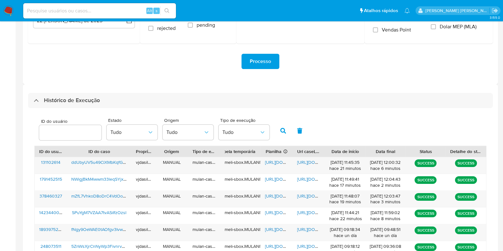
scroll to position [222, 0]
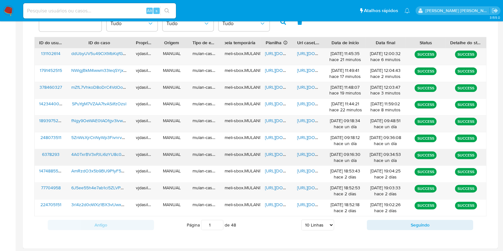
click at [302, 152] on span "[URL][DOMAIN_NAME]" at bounding box center [319, 154] width 44 height 6
click at [272, 151] on span "[URL][DOMAIN_NAME]" at bounding box center [287, 154] width 44 height 6
click at [116, 153] on span "4A0TxrBV3xPJLi6zYU8c0vGI" at bounding box center [99, 154] width 57 height 6
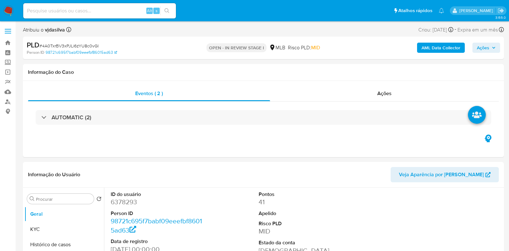
select select "10"
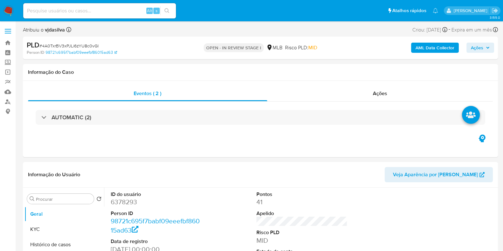
click at [450, 49] on b "AML Data Collector" at bounding box center [434, 48] width 39 height 10
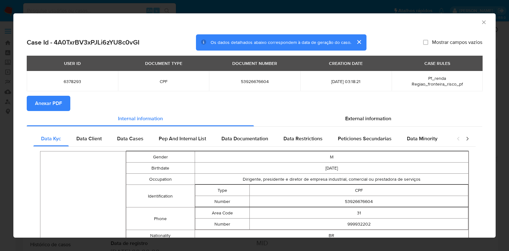
click at [54, 105] on span "Anexar PDF" at bounding box center [48, 103] width 27 height 14
click at [482, 22] on icon "Fechar a janela" at bounding box center [483, 21] width 3 height 3
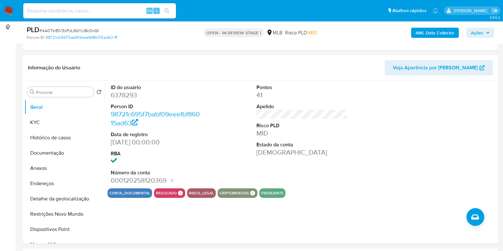
scroll to position [87, 0]
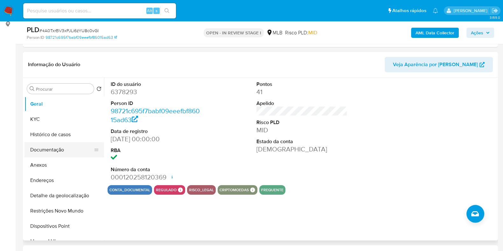
click at [66, 144] on button "Documentação" at bounding box center [61, 149] width 74 height 15
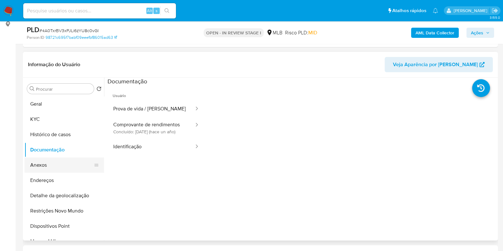
click at [61, 167] on button "Anexos" at bounding box center [61, 164] width 74 height 15
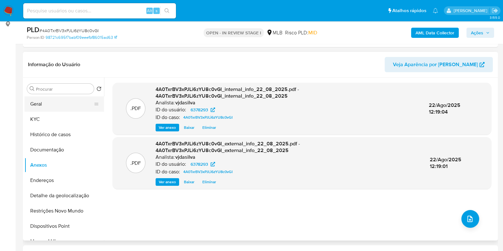
click at [71, 104] on button "Geral" at bounding box center [61, 103] width 74 height 15
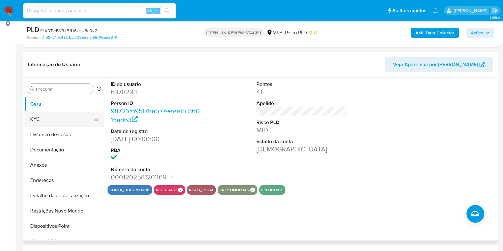
click at [54, 114] on button "KYC" at bounding box center [61, 119] width 74 height 15
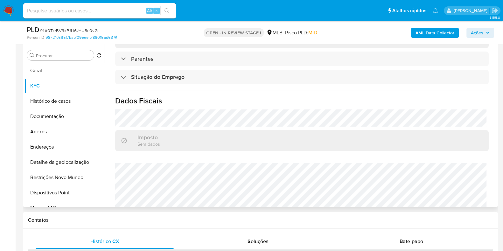
scroll to position [284, 0]
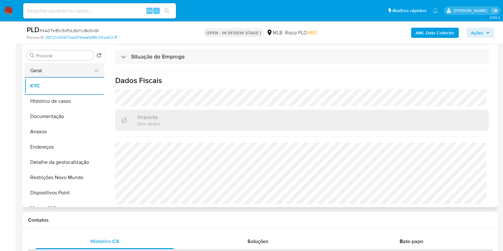
click at [74, 71] on button "Geral" at bounding box center [61, 70] width 74 height 15
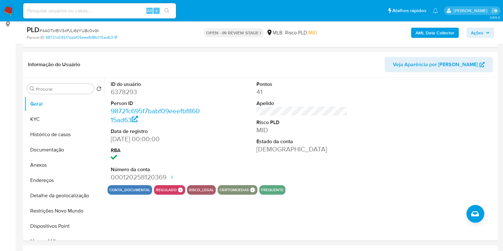
scroll to position [86, 0]
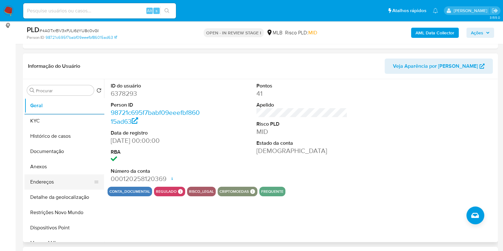
click at [57, 179] on button "Endereços" at bounding box center [61, 181] width 74 height 15
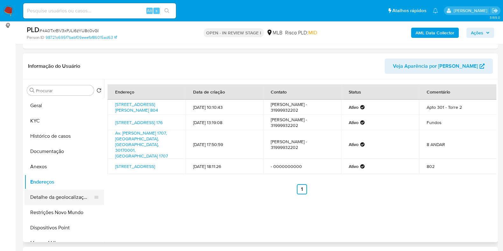
click at [68, 197] on button "Detalhe da geolocalização" at bounding box center [61, 197] width 74 height 15
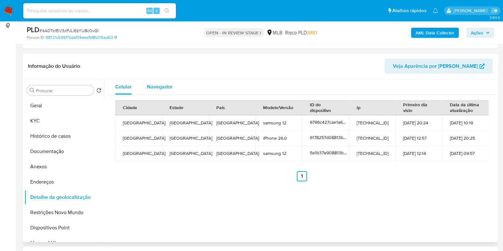
click at [169, 81] on div "Navegador" at bounding box center [159, 86] width 25 height 15
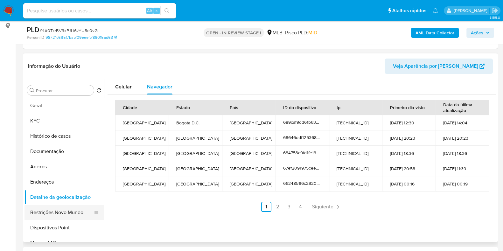
click at [71, 217] on button "Restrições Novo Mundo" at bounding box center [61, 212] width 74 height 15
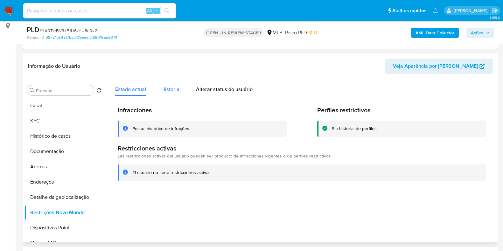
click at [167, 88] on span "Historial" at bounding box center [170, 89] width 19 height 7
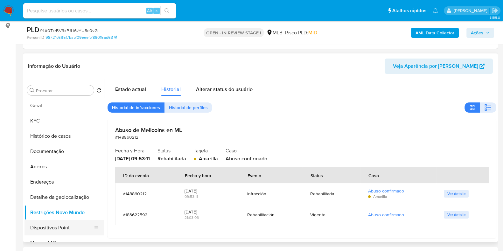
click at [59, 227] on button "Dispositivos Point" at bounding box center [61, 227] width 74 height 15
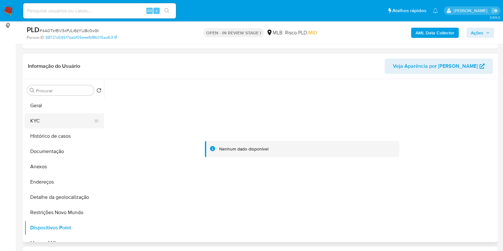
click at [54, 120] on button "KYC" at bounding box center [61, 120] width 74 height 15
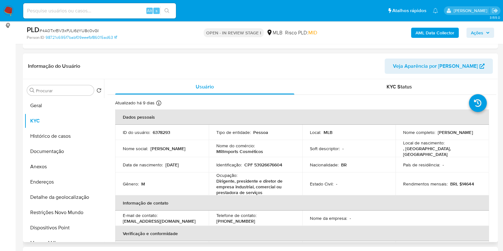
drag, startPoint x: 493, startPoint y: 123, endPoint x: 491, endPoint y: 151, distance: 28.1
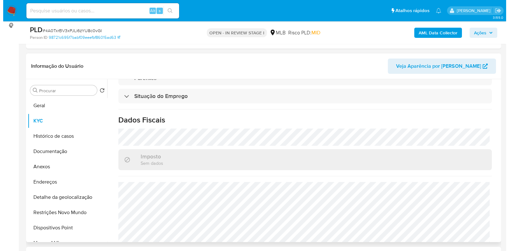
scroll to position [284, 0]
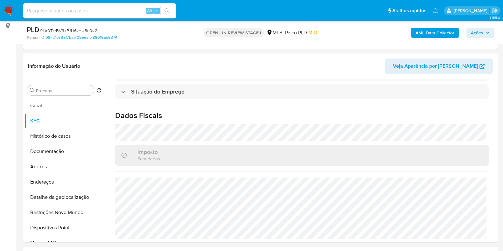
click at [437, 30] on b "AML Data Collector" at bounding box center [434, 33] width 39 height 10
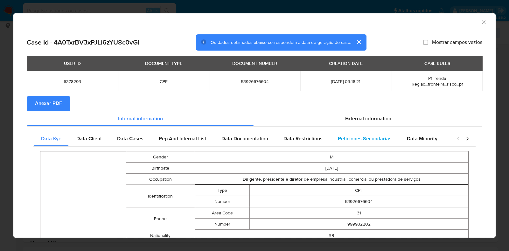
click at [374, 140] on span "Peticiones Secundarias" at bounding box center [365, 138] width 54 height 7
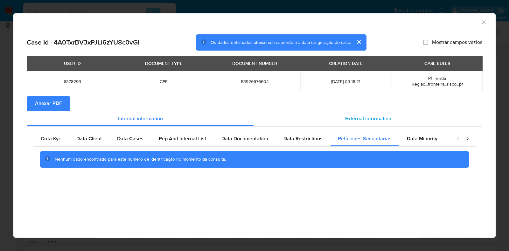
click at [375, 120] on span "External information" at bounding box center [368, 118] width 46 height 7
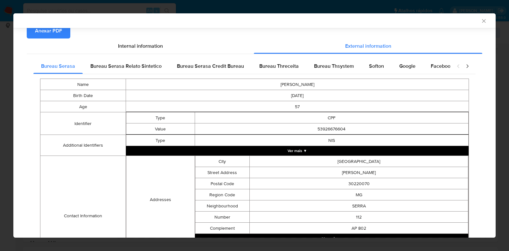
scroll to position [72, 0]
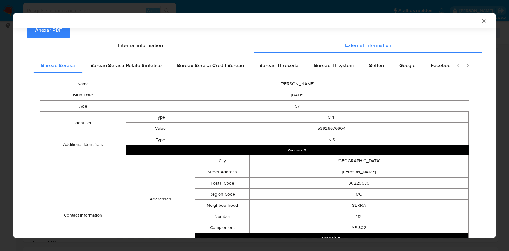
click at [349, 149] on button "Ver mais ▼" at bounding box center [297, 150] width 343 height 10
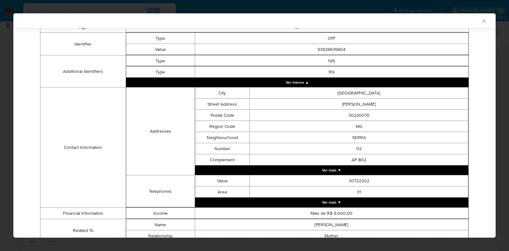
scroll to position [179, 0]
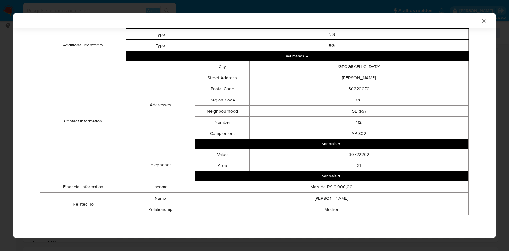
click at [356, 175] on button "Ver mais ▼" at bounding box center [332, 176] width 274 height 10
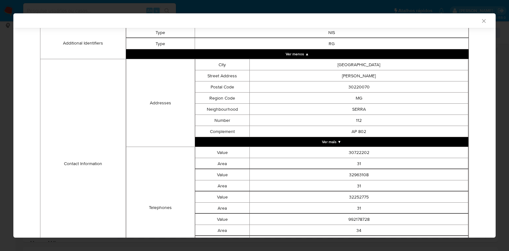
click at [342, 149] on td "30722202" at bounding box center [359, 152] width 219 height 11
click at [340, 145] on button "Ver mais ▼" at bounding box center [332, 142] width 274 height 10
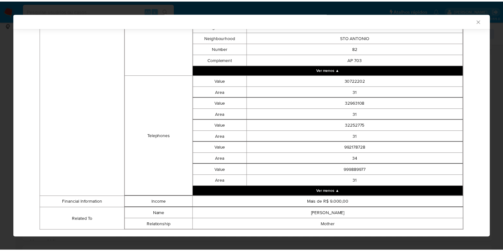
scroll to position [660, 0]
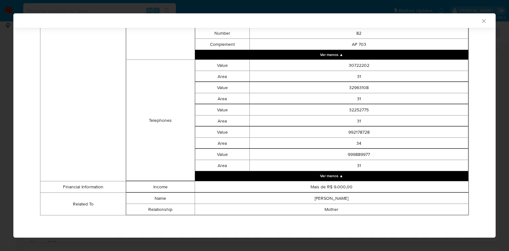
click at [481, 18] on icon "Fechar a janela" at bounding box center [484, 21] width 6 height 6
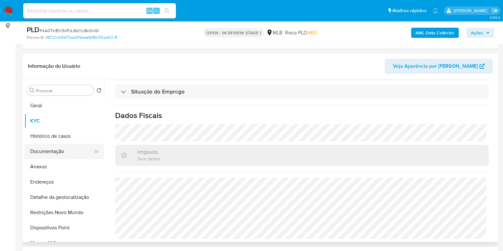
click at [65, 157] on button "Documentação" at bounding box center [61, 151] width 74 height 15
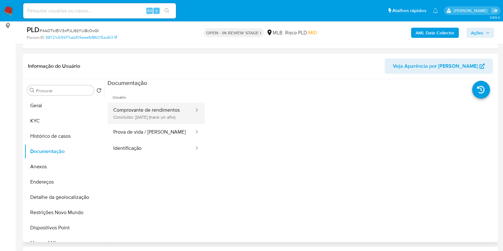
click at [138, 109] on button "Comprovante de rendimentos Concluído: 23/04/2024 (hace un año)" at bounding box center [151, 113] width 87 height 22
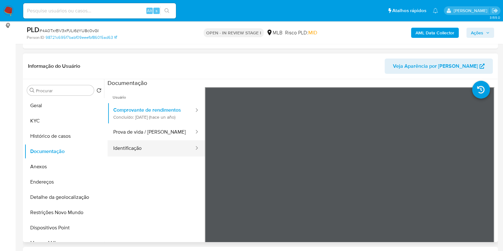
click at [157, 155] on button "Identificação" at bounding box center [151, 148] width 87 height 16
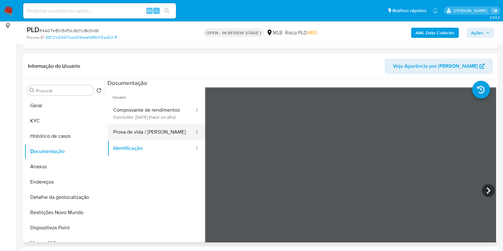
click at [156, 136] on button "Prova de vida / Selfie" at bounding box center [151, 132] width 87 height 16
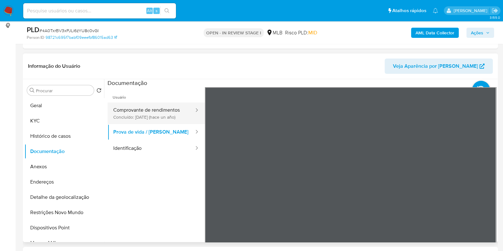
click at [161, 111] on button "Comprovante de rendimentos Concluído: 23/04/2024 (hace un año)" at bounding box center [151, 113] width 87 height 22
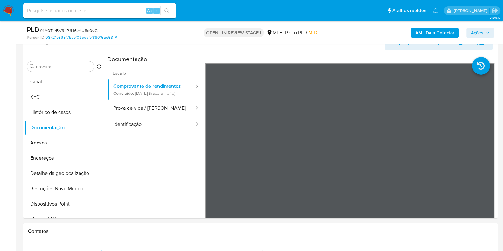
scroll to position [115, 0]
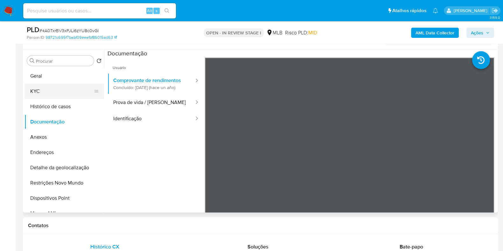
click at [78, 86] on button "KYC" at bounding box center [61, 91] width 74 height 15
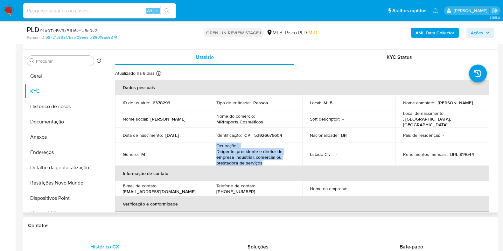
drag, startPoint x: 262, startPoint y: 160, endPoint x: 214, endPoint y: 143, distance: 50.5
click at [214, 143] on td "Ocupação : Dirigente, presidente e diretor de empresa industrial, comercial ou …" at bounding box center [256, 154] width 94 height 23
copy div "Ocupação : Dirigente, presidente e diretor de empresa industrial, comercial ou …"
click at [64, 122] on button "Documentação" at bounding box center [61, 121] width 74 height 15
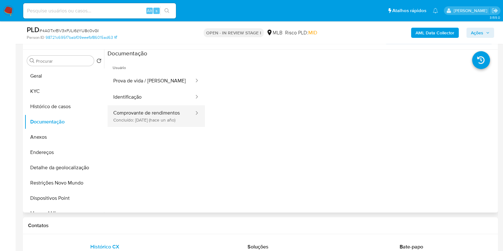
click at [171, 124] on button "Comprovante de rendimentos Concluído: 23/04/2024 (hace un año)" at bounding box center [151, 116] width 87 height 22
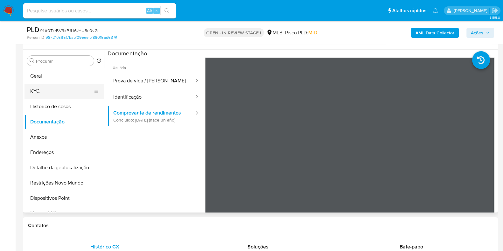
click at [65, 94] on button "KYC" at bounding box center [61, 91] width 74 height 15
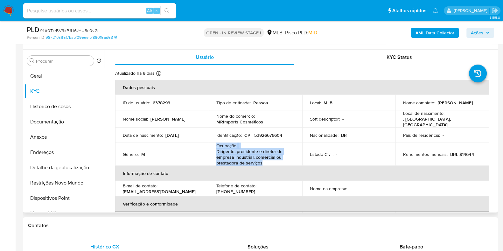
drag, startPoint x: 262, startPoint y: 162, endPoint x: 214, endPoint y: 146, distance: 50.5
click at [214, 146] on td "Ocupação : Dirigente, presidente e diretor de empresa industrial, comercial ou …" at bounding box center [256, 154] width 94 height 23
copy div "Ocupação : Dirigente, presidente e diretor de empresa industrial, comercial ou …"
click at [73, 123] on button "Documentação" at bounding box center [61, 121] width 74 height 15
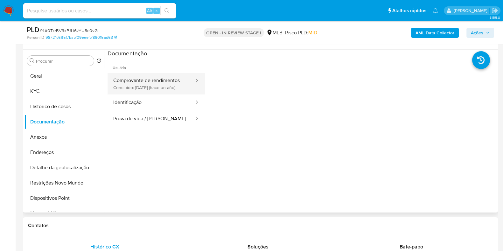
click at [172, 94] on button "Comprovante de rendimentos Concluído: 23/04/2024 (hace un año)" at bounding box center [151, 84] width 87 height 22
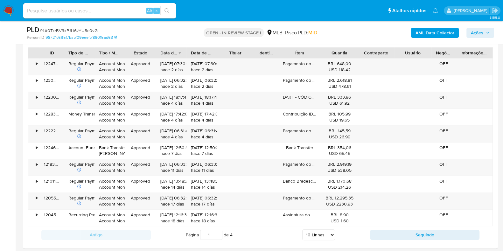
scroll to position [757, 0]
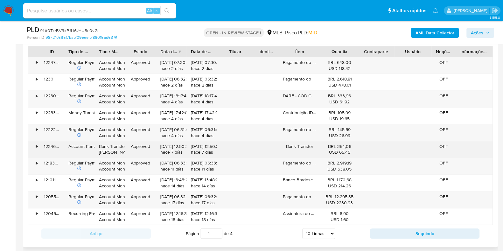
click at [33, 145] on div "•" at bounding box center [33, 149] width 11 height 17
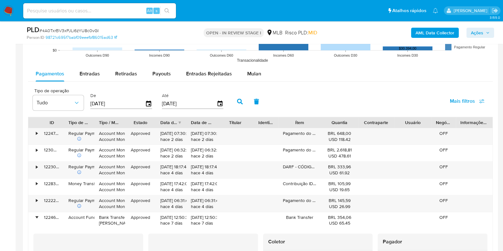
scroll to position [681, 0]
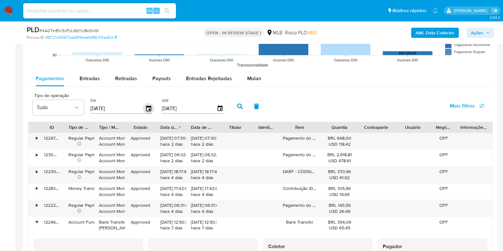
click at [147, 108] on icon "button" at bounding box center [148, 108] width 11 height 11
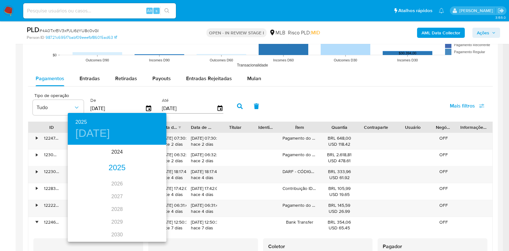
click at [114, 169] on div "2025" at bounding box center [117, 168] width 99 height 13
click at [116, 205] on div "ago." at bounding box center [117, 205] width 33 height 24
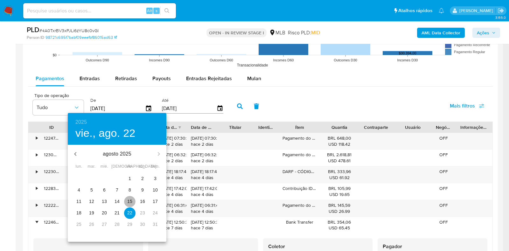
click at [132, 203] on span "15" at bounding box center [129, 201] width 11 height 6
type input "15/08/2025"
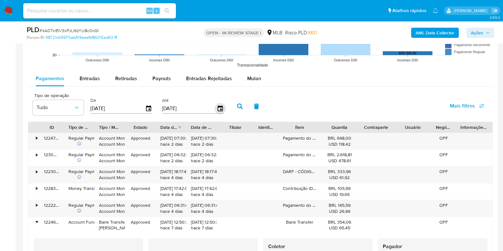
click at [217, 107] on icon "button" at bounding box center [219, 108] width 5 height 6
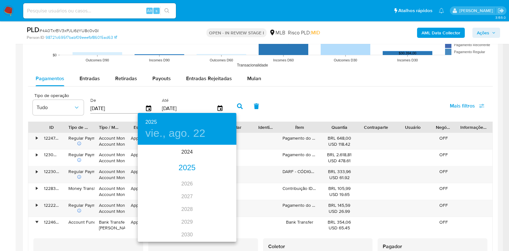
click at [189, 165] on div "2025" at bounding box center [187, 168] width 99 height 13
click at [186, 205] on div "ago." at bounding box center [186, 205] width 33 height 24
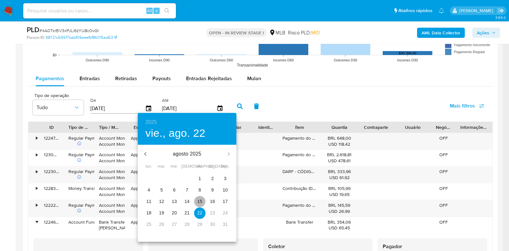
click at [201, 199] on p "15" at bounding box center [199, 201] width 5 height 6
type input "15/08/2025"
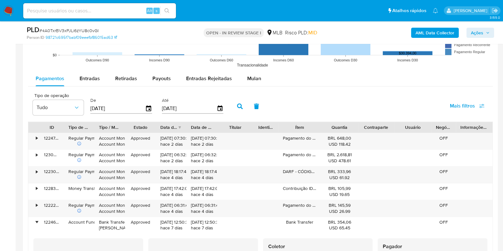
click at [237, 108] on icon "button" at bounding box center [240, 106] width 6 height 6
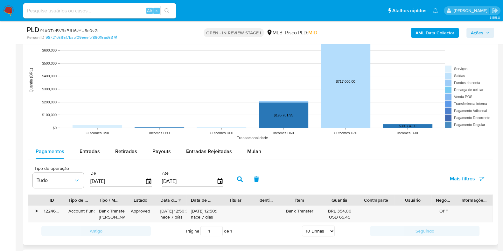
scroll to position [607, 0]
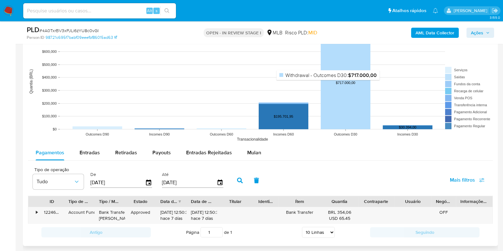
click at [344, 93] on rect at bounding box center [346, 82] width 50 height 93
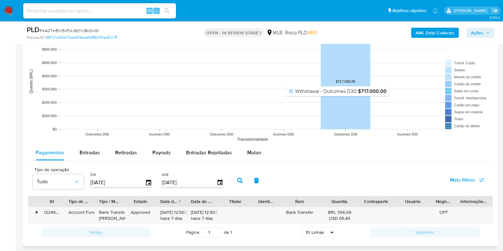
click at [339, 102] on rect at bounding box center [346, 81] width 50 height 95
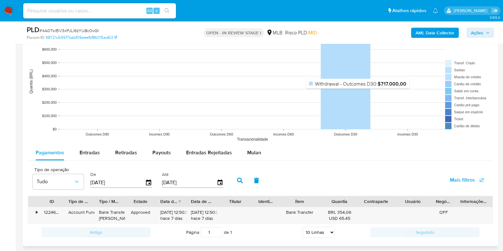
click at [358, 92] on rect at bounding box center [346, 81] width 50 height 95
click at [288, 133] on text "Incomes D60" at bounding box center [283, 134] width 21 height 4
click at [407, 132] on text "Incomes D30" at bounding box center [407, 134] width 21 height 4
drag, startPoint x: 407, startPoint y: 132, endPoint x: 378, endPoint y: 125, distance: 29.8
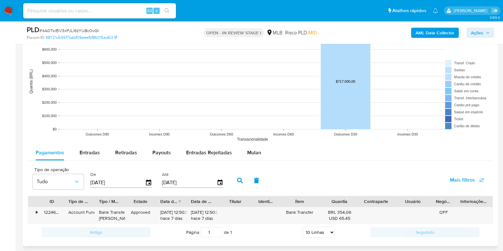
click at [388, 127] on icon "Outcomes D90 Incomes D90 Outcomes D60 Incomes D60 Outcomes D30 Incomes D30 Tran…" at bounding box center [260, 81] width 465 height 127
click at [290, 123] on rect at bounding box center [260, 81] width 465 height 127
click at [445, 100] on rect at bounding box center [464, 98] width 38 height 6
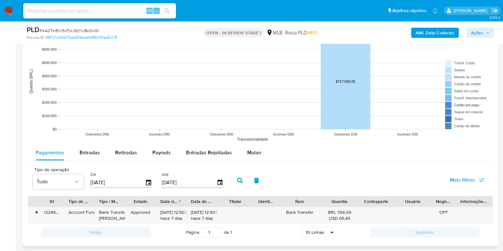
click at [448, 104] on rect at bounding box center [464, 105] width 38 height 6
click at [449, 94] on rect at bounding box center [260, 81] width 465 height 127
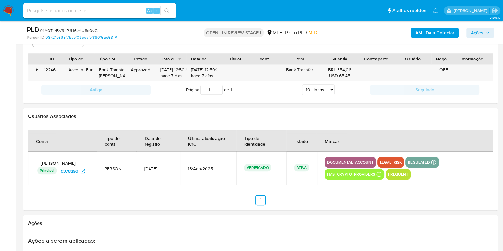
scroll to position [741, 0]
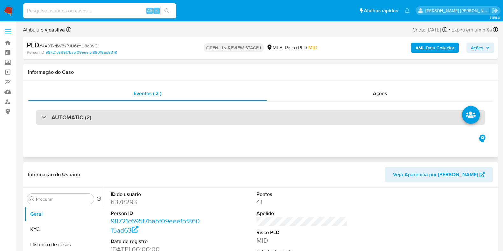
select select "10"
click at [174, 116] on div "AUTOMATIC (2)" at bounding box center [260, 117] width 449 height 15
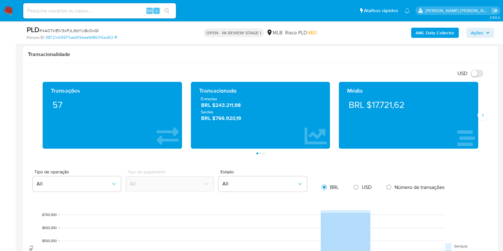
scroll to position [838, 0]
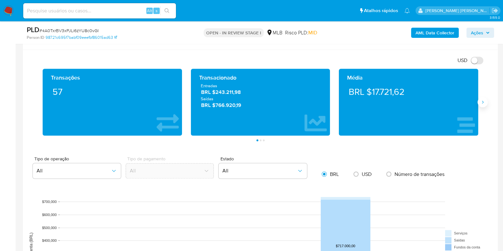
click at [480, 101] on icon "Siguiente" at bounding box center [482, 102] width 5 height 5
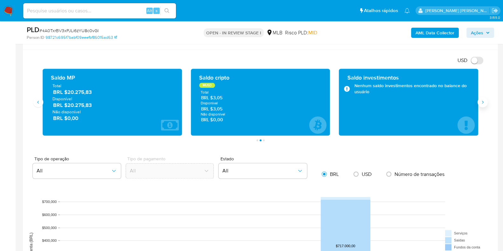
click at [480, 101] on icon "Siguiente" at bounding box center [482, 102] width 5 height 5
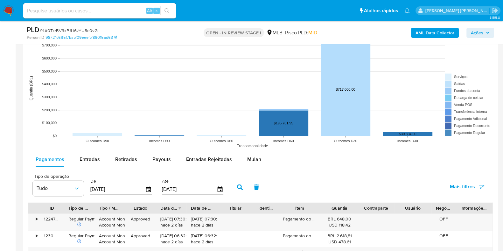
scroll to position [996, 0]
